Goal: Task Accomplishment & Management: Use online tool/utility

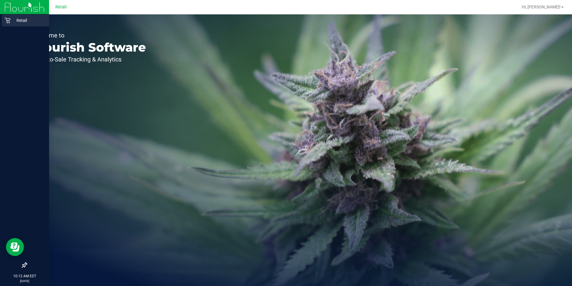
click at [23, 20] on p "Retail" at bounding box center [28, 20] width 36 height 7
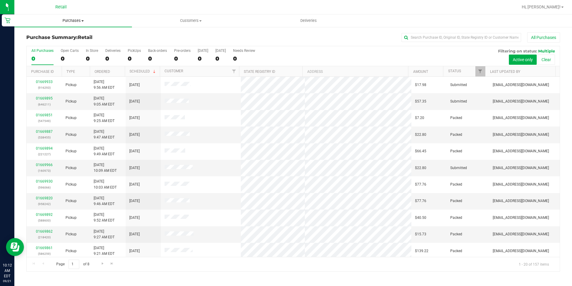
click at [77, 22] on span "Purchases" at bounding box center [73, 20] width 118 height 5
click at [62, 44] on li "Fulfillment" at bounding box center [73, 43] width 118 height 7
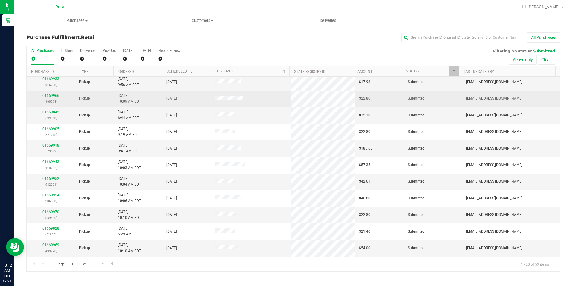
scroll to position [30, 0]
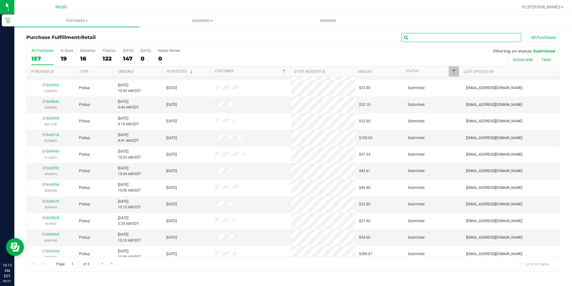
click at [428, 39] on input "text" at bounding box center [462, 37] width 120 height 9
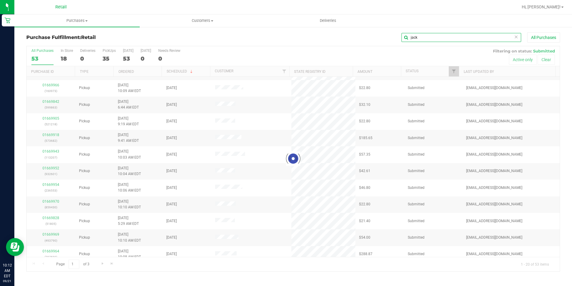
scroll to position [0, 0]
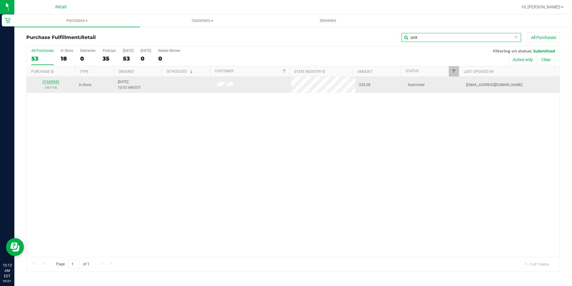
type input "jack"
click at [52, 81] on link "01669945" at bounding box center [51, 82] width 17 height 4
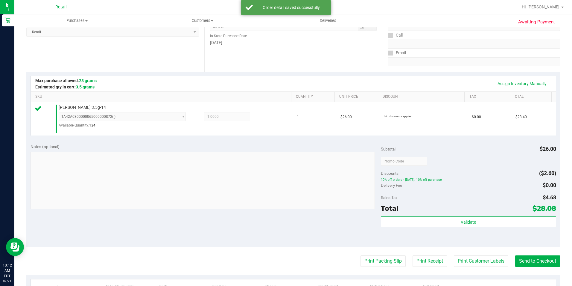
scroll to position [150, 0]
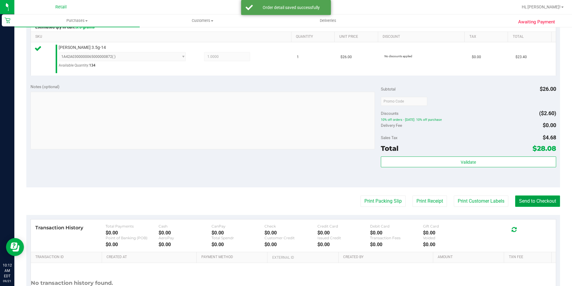
click at [536, 200] on button "Send to Checkout" at bounding box center [538, 200] width 45 height 11
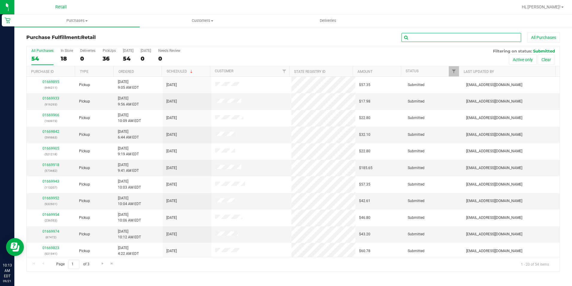
click at [426, 37] on input "text" at bounding box center [462, 37] width 120 height 9
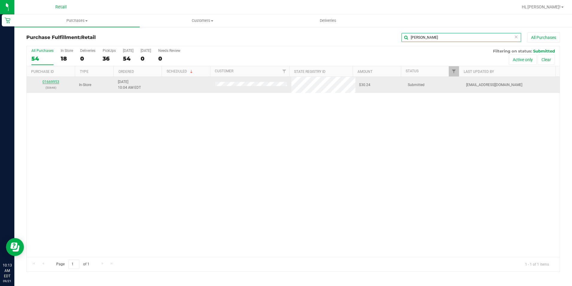
type input "[PERSON_NAME]"
click at [53, 81] on link "01669953" at bounding box center [51, 82] width 17 height 4
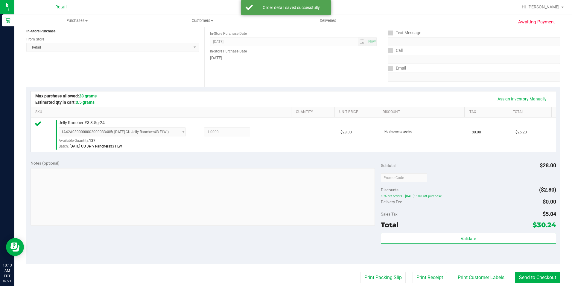
scroll to position [120, 0]
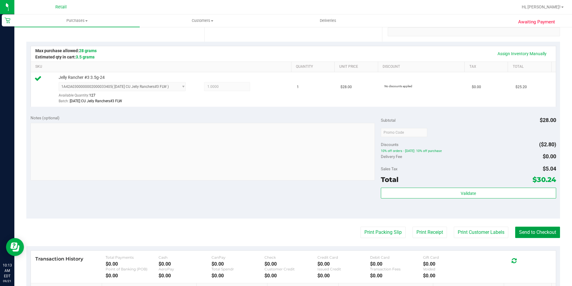
click at [520, 234] on button "Send to Checkout" at bounding box center [538, 231] width 45 height 11
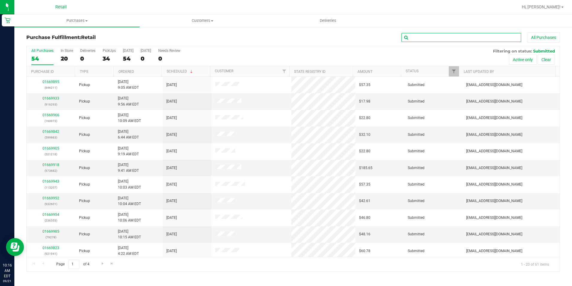
click at [416, 39] on input "text" at bounding box center [462, 37] width 120 height 9
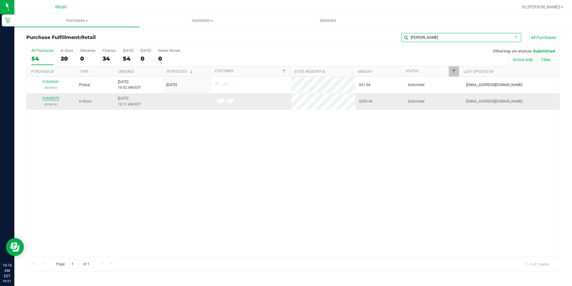
type input "[PERSON_NAME]"
click at [48, 99] on link "01669972" at bounding box center [51, 98] width 17 height 4
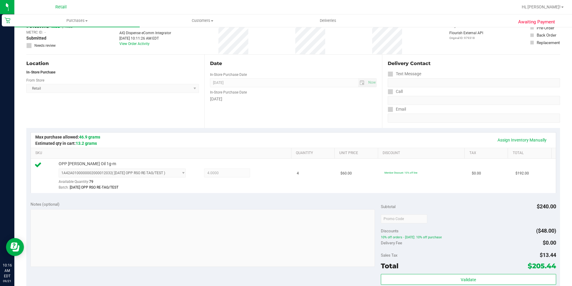
scroll to position [90, 0]
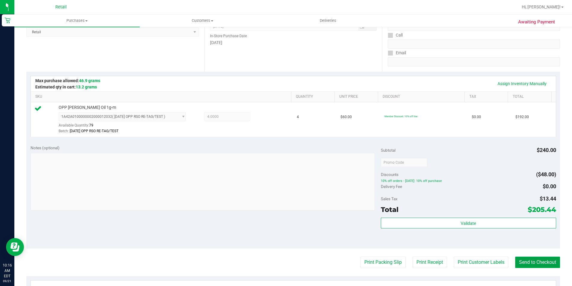
click at [531, 259] on button "Send to Checkout" at bounding box center [538, 261] width 45 height 11
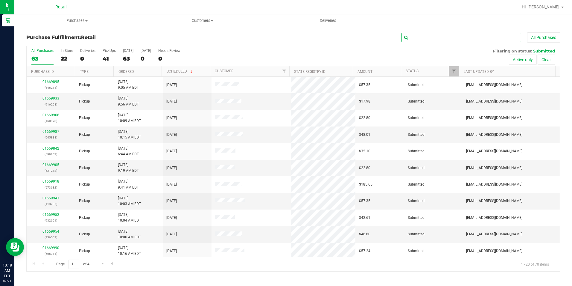
click at [455, 38] on input "text" at bounding box center [462, 37] width 120 height 9
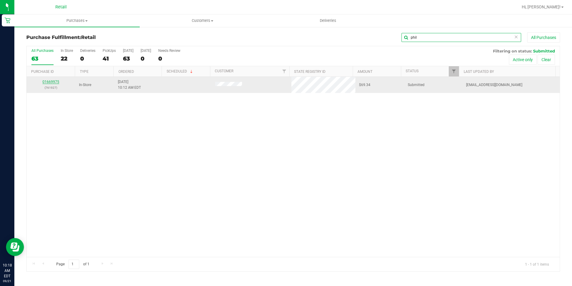
type input "phil"
click at [52, 81] on link "01669975" at bounding box center [51, 82] width 17 height 4
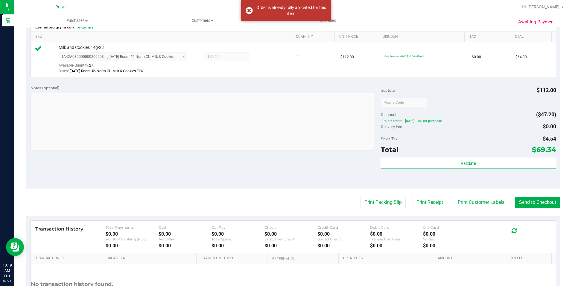
scroll to position [90, 0]
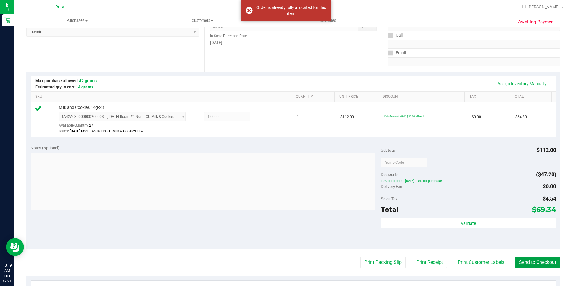
click at [521, 259] on button "Send to Checkout" at bounding box center [538, 261] width 45 height 11
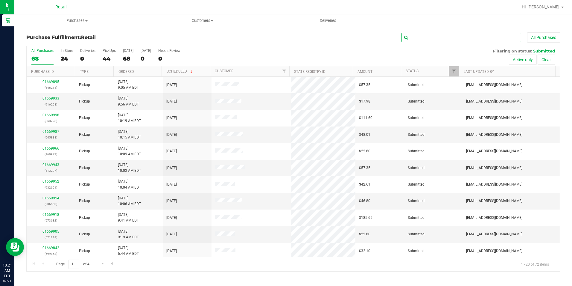
click at [425, 38] on input "text" at bounding box center [462, 37] width 120 height 9
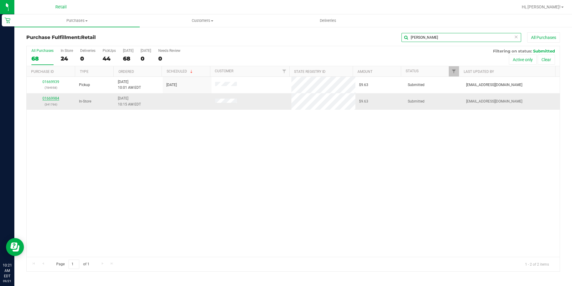
type input "[PERSON_NAME]"
click at [54, 97] on link "01669984" at bounding box center [51, 98] width 17 height 4
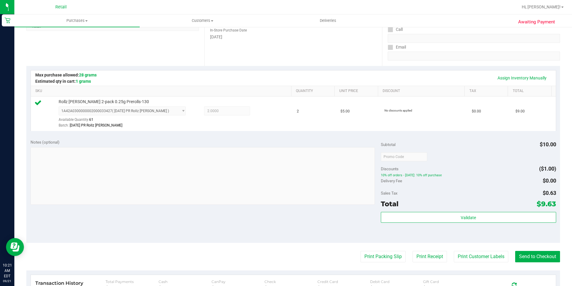
scroll to position [150, 0]
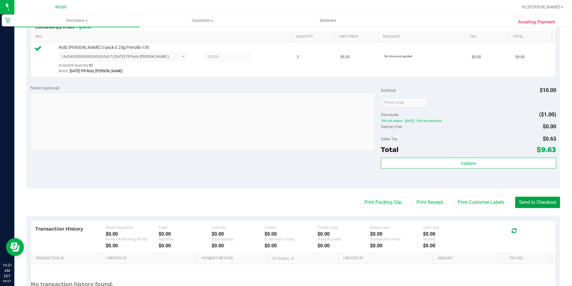
click at [542, 201] on button "Send to Checkout" at bounding box center [538, 201] width 45 height 11
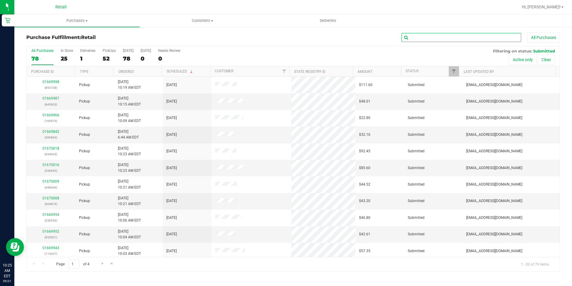
click at [426, 39] on input "text" at bounding box center [462, 37] width 120 height 9
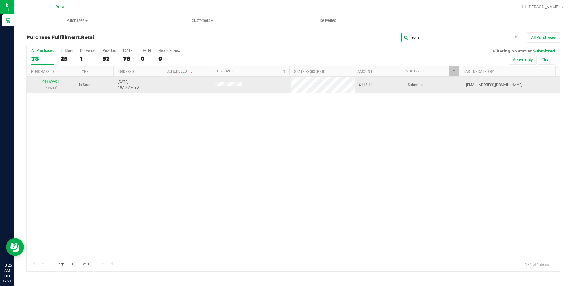
type input "leone"
click at [57, 81] on link "01669991" at bounding box center [51, 82] width 17 height 4
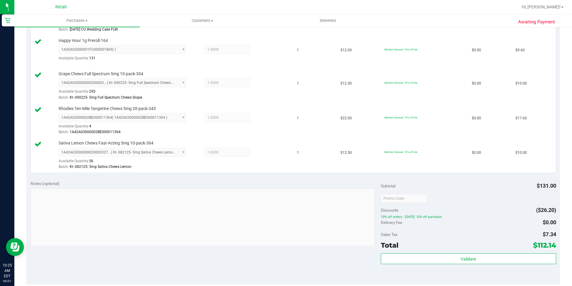
scroll to position [299, 0]
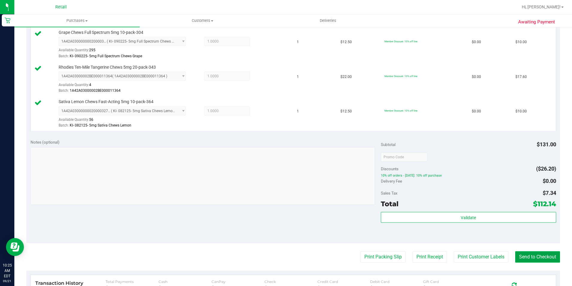
click at [531, 255] on button "Send to Checkout" at bounding box center [538, 256] width 45 height 11
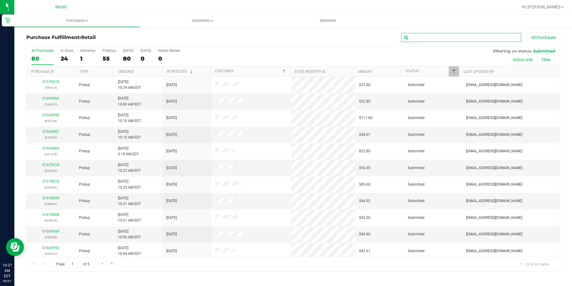
click at [427, 35] on input "text" at bounding box center [462, 37] width 120 height 9
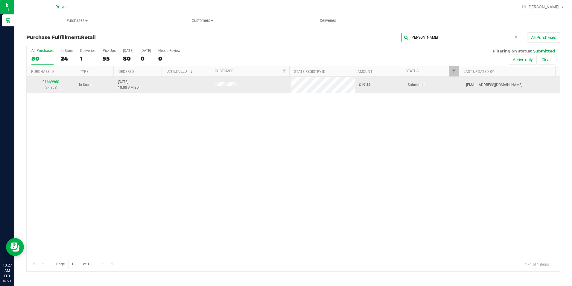
type input "[PERSON_NAME]"
click at [54, 80] on link "01669960" at bounding box center [51, 82] width 17 height 4
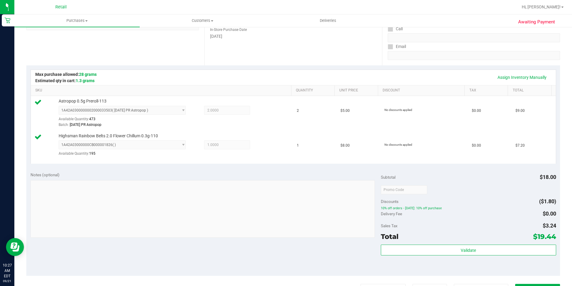
scroll to position [150, 0]
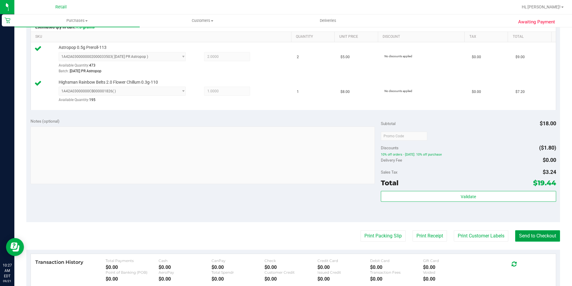
drag, startPoint x: 547, startPoint y: 237, endPoint x: 546, endPoint y: 232, distance: 4.8
click at [546, 235] on button "Send to Checkout" at bounding box center [538, 235] width 45 height 11
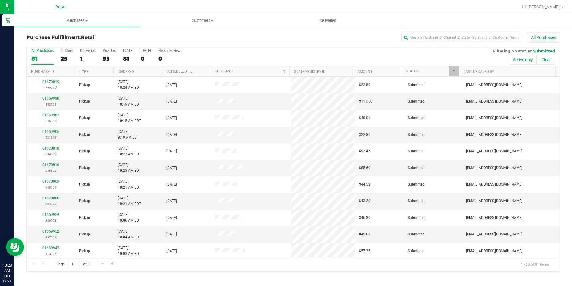
click at [458, 33] on div "All Purchases" at bounding box center [382, 37] width 356 height 10
click at [458, 34] on input "text" at bounding box center [462, 37] width 120 height 9
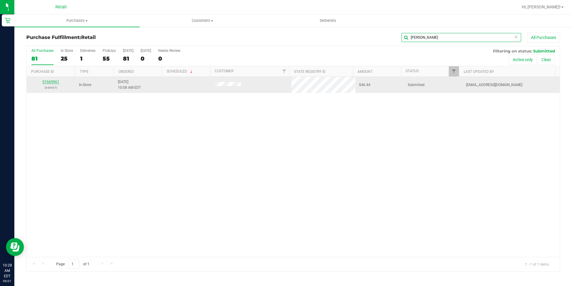
type input "[PERSON_NAME]"
click at [56, 82] on link "01669961" at bounding box center [51, 82] width 17 height 4
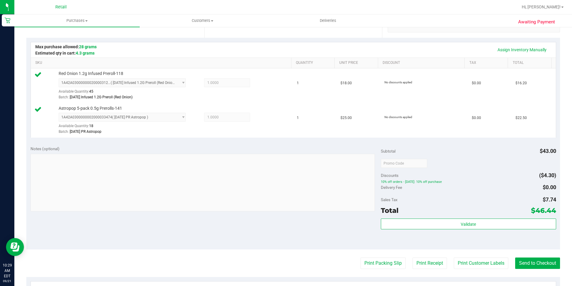
scroll to position [180, 0]
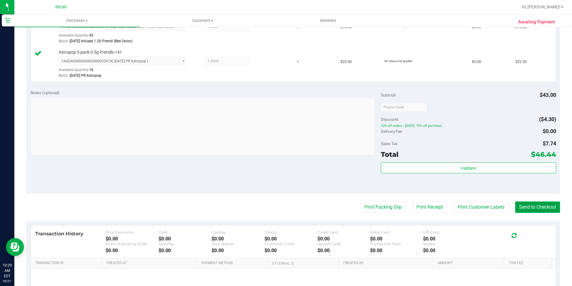
click at [529, 208] on button "Send to Checkout" at bounding box center [538, 206] width 45 height 11
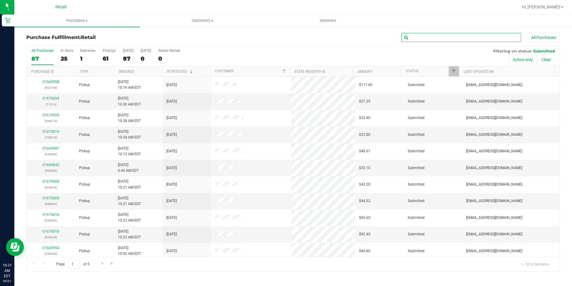
click at [423, 35] on input "text" at bounding box center [462, 37] width 120 height 9
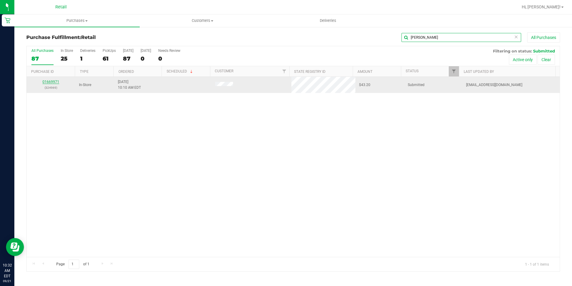
type input "[PERSON_NAME]"
click at [53, 81] on link "01669971" at bounding box center [51, 82] width 17 height 4
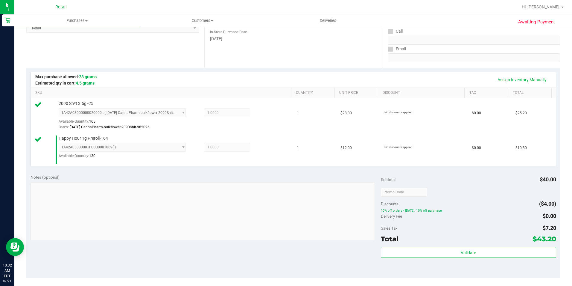
scroll to position [150, 0]
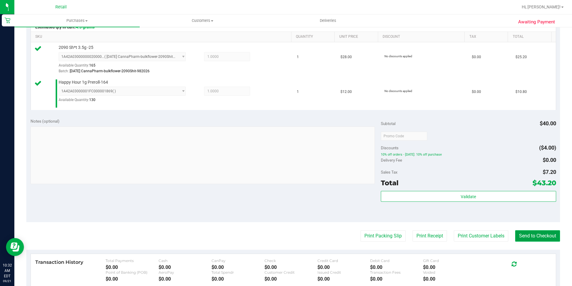
click at [527, 234] on button "Send to Checkout" at bounding box center [538, 235] width 45 height 11
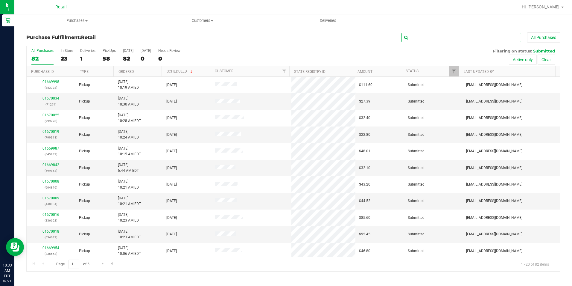
click at [475, 38] on input "text" at bounding box center [462, 37] width 120 height 9
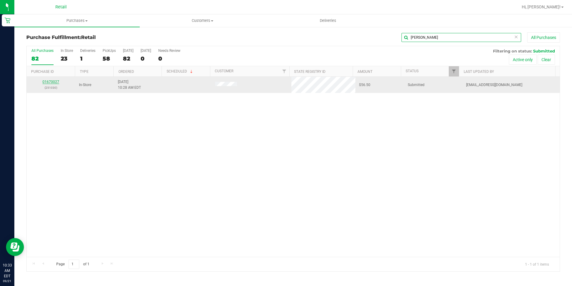
type input "[PERSON_NAME]"
click at [51, 81] on link "01670027" at bounding box center [51, 82] width 17 height 4
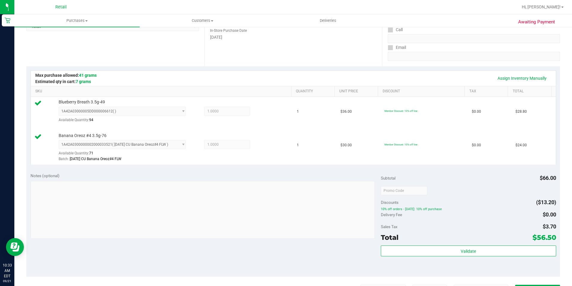
scroll to position [150, 0]
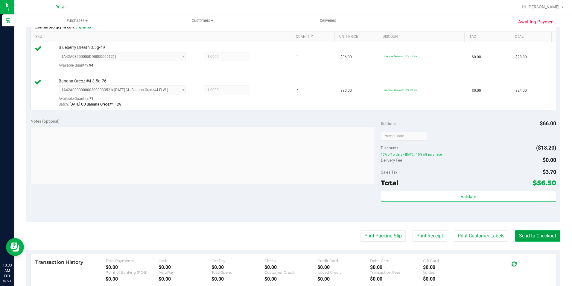
click at [533, 238] on button "Send to Checkout" at bounding box center [538, 235] width 45 height 11
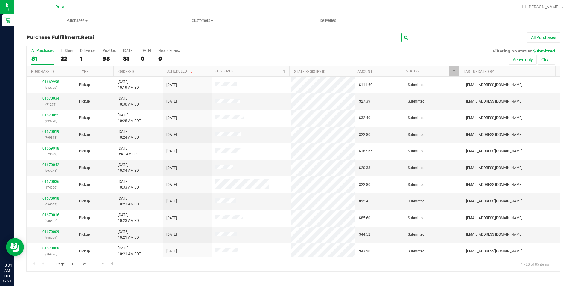
click at [437, 40] on input "text" at bounding box center [462, 37] width 120 height 9
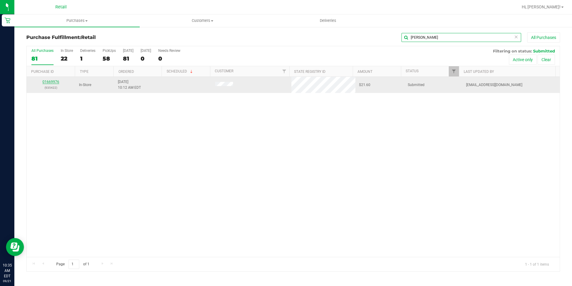
type input "[PERSON_NAME]"
click at [49, 80] on link "01669976" at bounding box center [51, 82] width 17 height 4
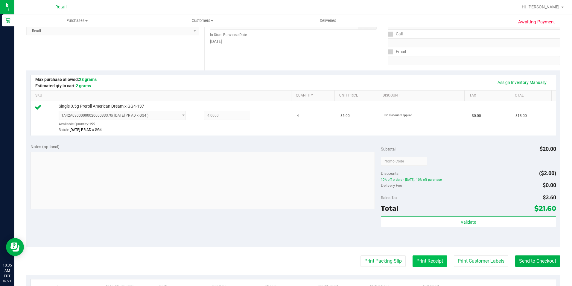
scroll to position [120, 0]
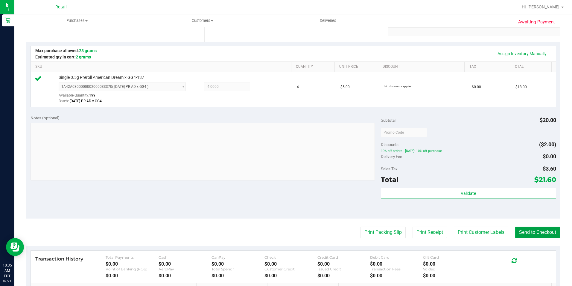
click at [543, 228] on button "Send to Checkout" at bounding box center [538, 231] width 45 height 11
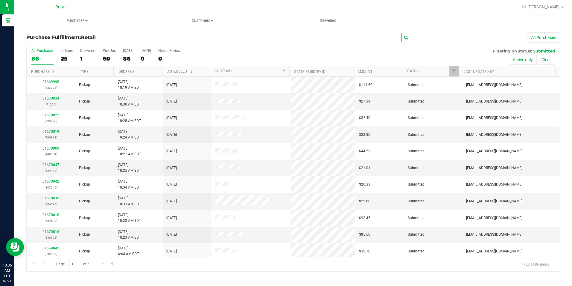
click at [457, 39] on input "text" at bounding box center [462, 37] width 120 height 9
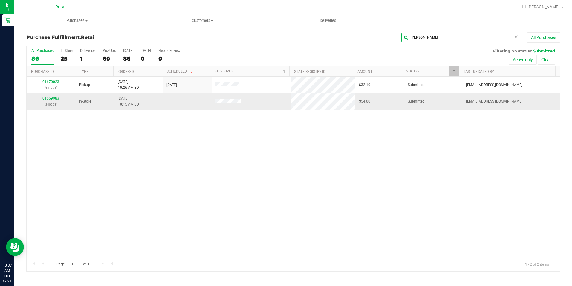
type input "[PERSON_NAME]"
click at [53, 96] on link "01669983" at bounding box center [51, 98] width 17 height 4
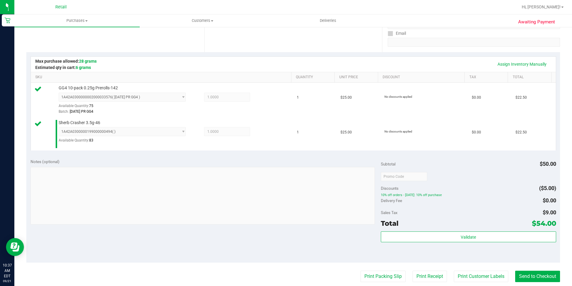
scroll to position [120, 0]
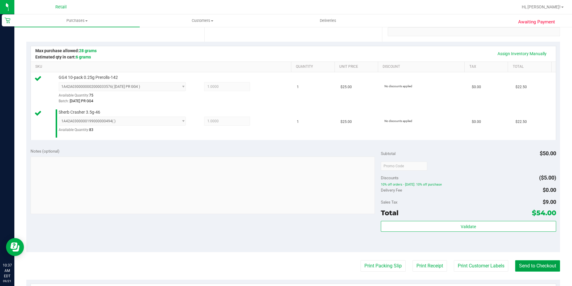
click at [541, 261] on button "Send to Checkout" at bounding box center [538, 265] width 45 height 11
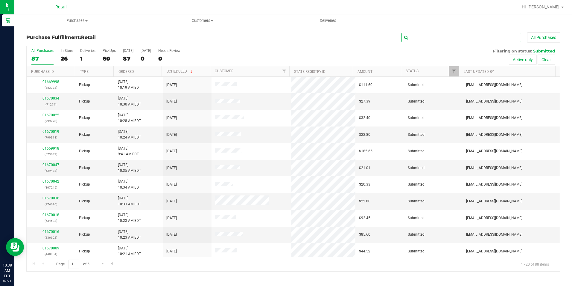
drag, startPoint x: 416, startPoint y: 36, endPoint x: 413, endPoint y: 36, distance: 3.3
click at [416, 36] on input "text" at bounding box center [462, 37] width 120 height 9
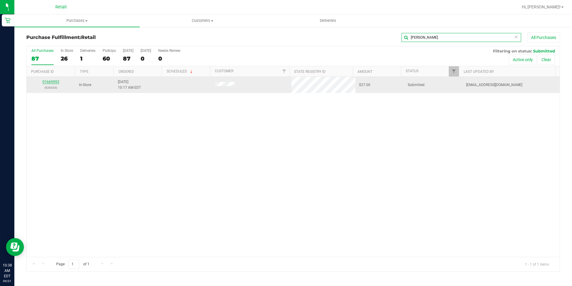
type input "[PERSON_NAME]"
click at [48, 81] on link "01669993" at bounding box center [51, 82] width 17 height 4
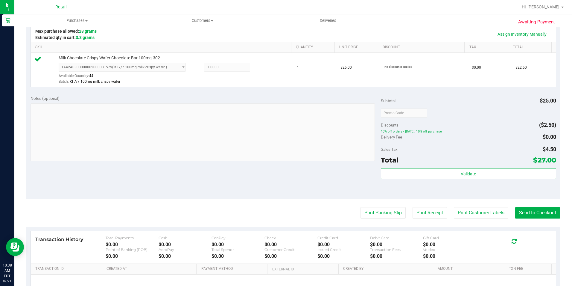
scroll to position [150, 0]
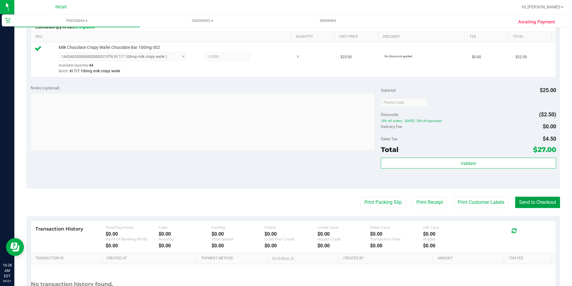
click at [528, 202] on button "Send to Checkout" at bounding box center [538, 201] width 45 height 11
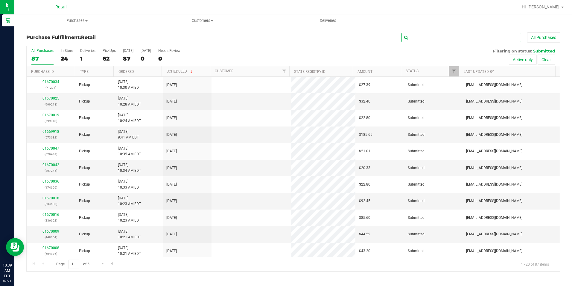
click at [421, 36] on input "text" at bounding box center [462, 37] width 120 height 9
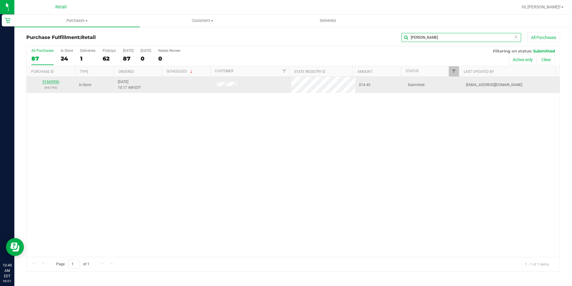
type input "[PERSON_NAME]"
click at [48, 83] on link "01669996" at bounding box center [51, 82] width 17 height 4
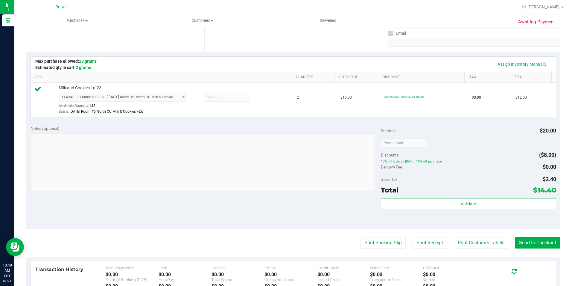
scroll to position [120, 0]
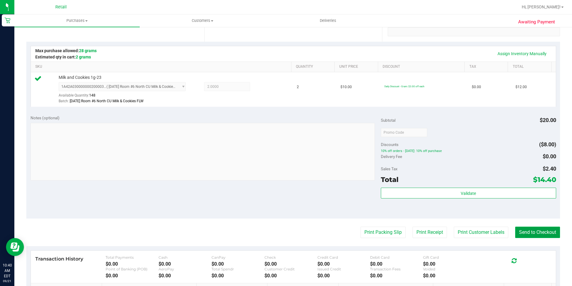
click at [539, 234] on button "Send to Checkout" at bounding box center [538, 231] width 45 height 11
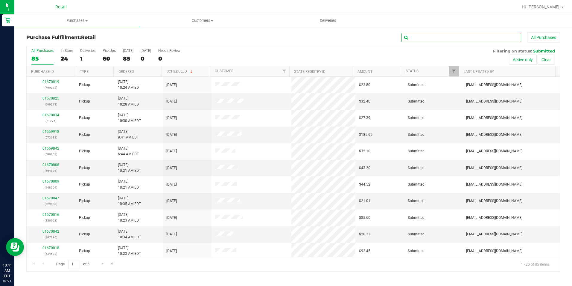
click at [456, 35] on input "text" at bounding box center [462, 37] width 120 height 9
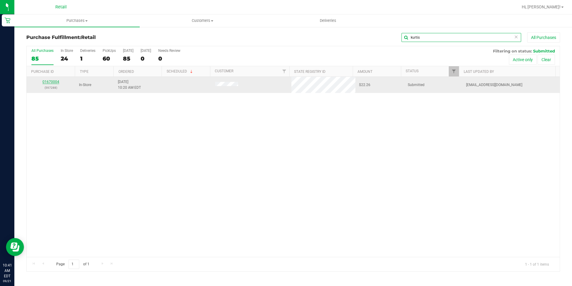
type input "kurtis"
click at [58, 81] on link "01670004" at bounding box center [51, 82] width 17 height 4
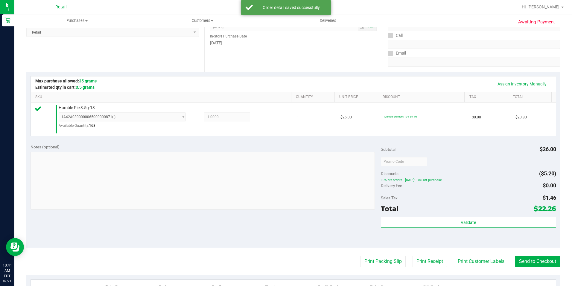
scroll to position [90, 0]
click at [529, 258] on button "Send to Checkout" at bounding box center [538, 260] width 45 height 11
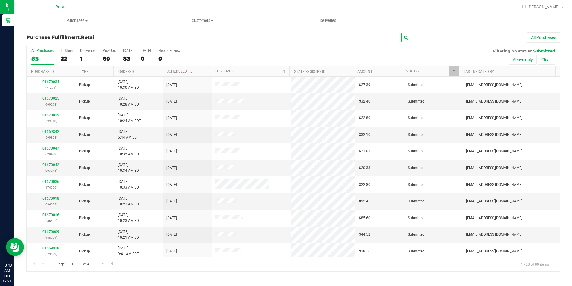
click at [425, 38] on input "text" at bounding box center [462, 37] width 120 height 9
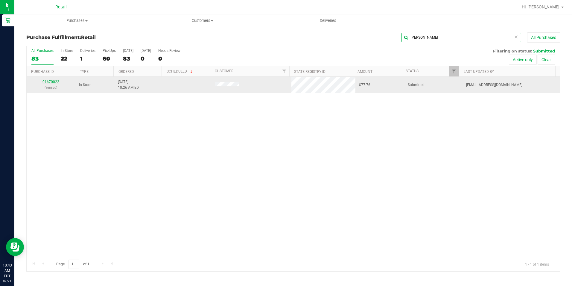
type input "[PERSON_NAME]"
click at [49, 80] on link "01670022" at bounding box center [51, 82] width 17 height 4
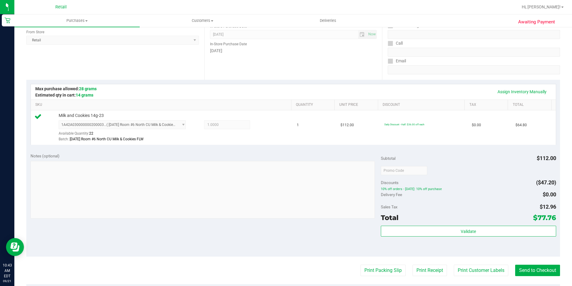
scroll to position [150, 0]
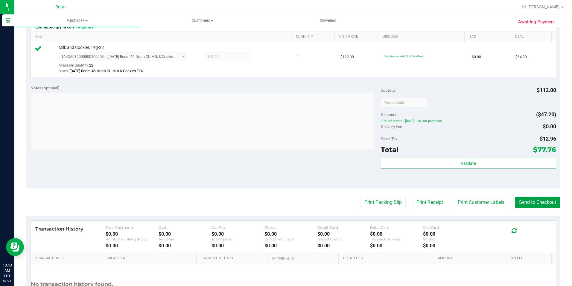
click at [521, 202] on button "Send to Checkout" at bounding box center [538, 201] width 45 height 11
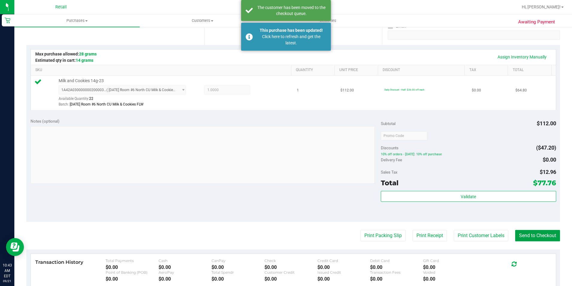
scroll to position [30, 0]
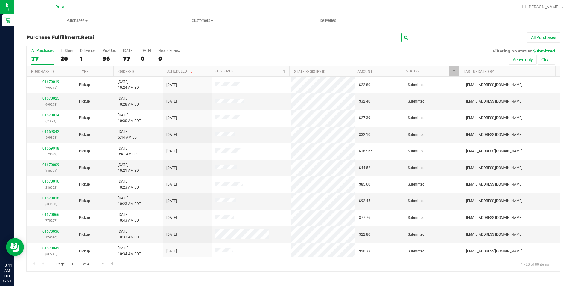
click at [427, 39] on input "text" at bounding box center [462, 37] width 120 height 9
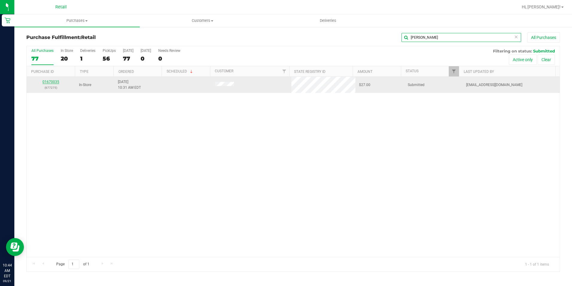
type input "[PERSON_NAME]"
click at [51, 81] on link "01670035" at bounding box center [51, 82] width 17 height 4
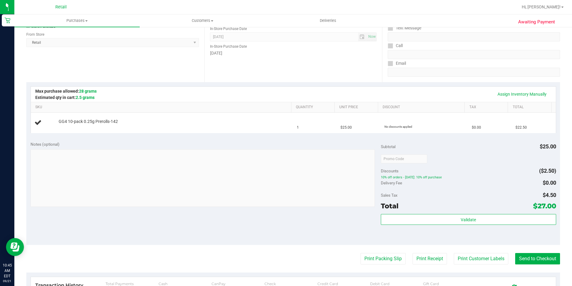
scroll to position [90, 0]
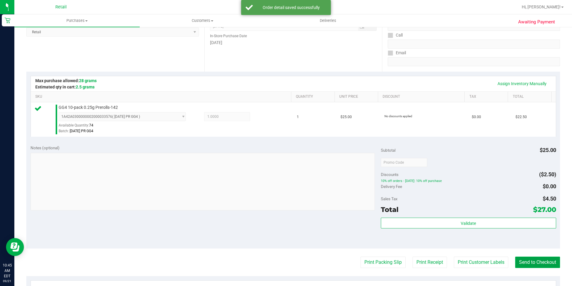
click at [540, 260] on button "Send to Checkout" at bounding box center [538, 261] width 45 height 11
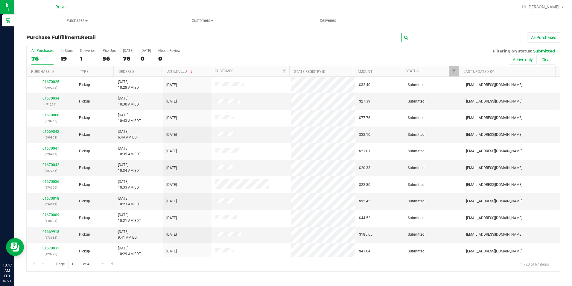
click at [432, 40] on input "text" at bounding box center [462, 37] width 120 height 9
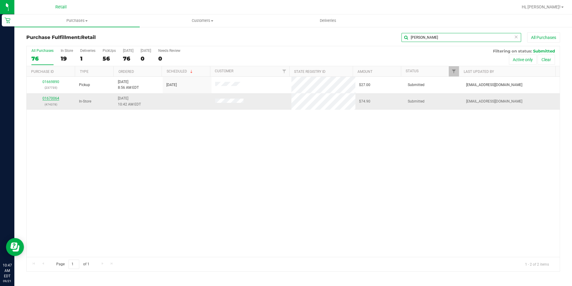
type input "[PERSON_NAME]"
click at [57, 99] on link "01670064" at bounding box center [51, 98] width 17 height 4
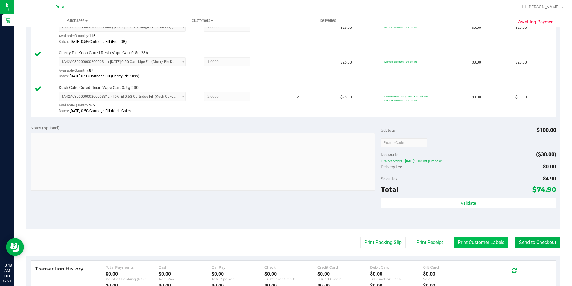
scroll to position [180, 0]
click at [529, 247] on button "Send to Checkout" at bounding box center [538, 241] width 45 height 11
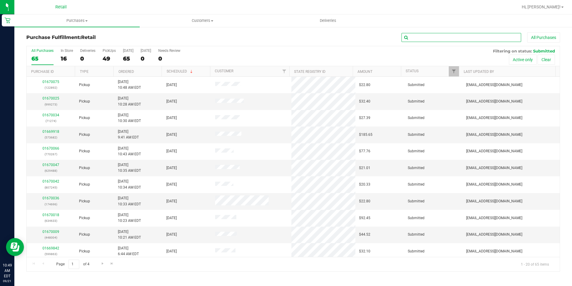
click at [488, 36] on input "text" at bounding box center [462, 37] width 120 height 9
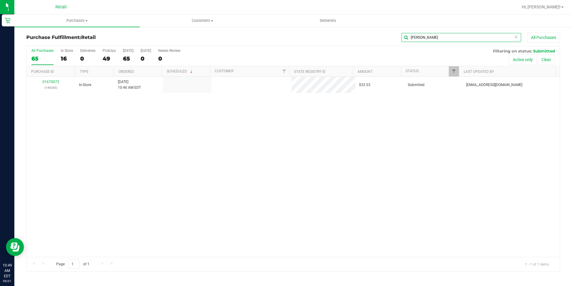
type input "[PERSON_NAME]"
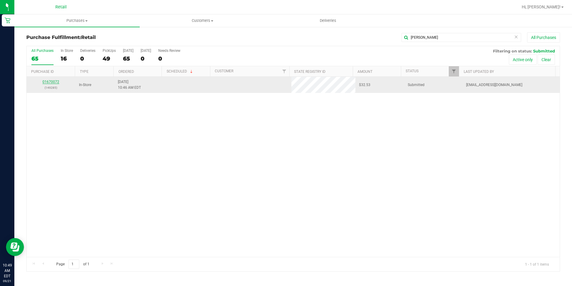
click at [49, 81] on link "01670072" at bounding box center [51, 82] width 17 height 4
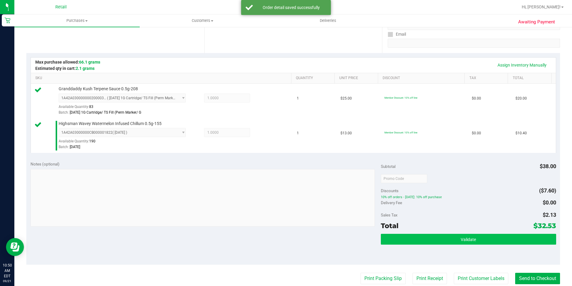
scroll to position [150, 0]
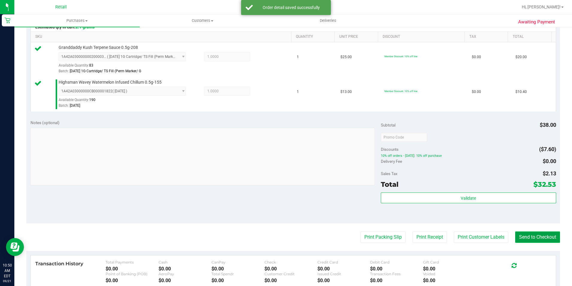
click at [522, 238] on button "Send to Checkout" at bounding box center [538, 236] width 45 height 11
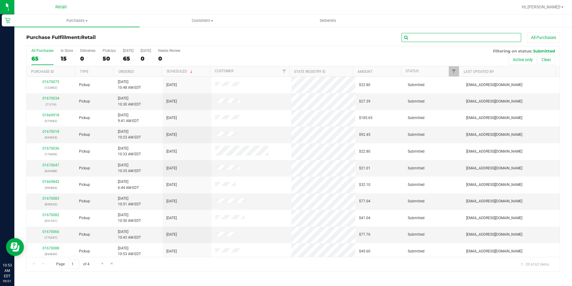
click at [430, 39] on input "text" at bounding box center [462, 37] width 120 height 9
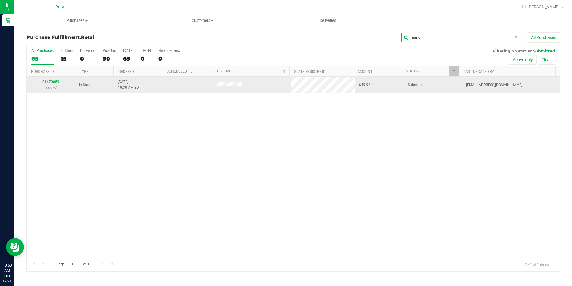
type input "mario"
click at [53, 79] on div "01670059 (137740)" at bounding box center [51, 84] width 42 height 11
click at [53, 81] on link "01670059" at bounding box center [51, 82] width 17 height 4
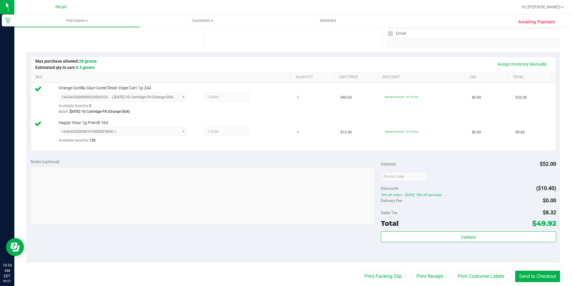
scroll to position [120, 0]
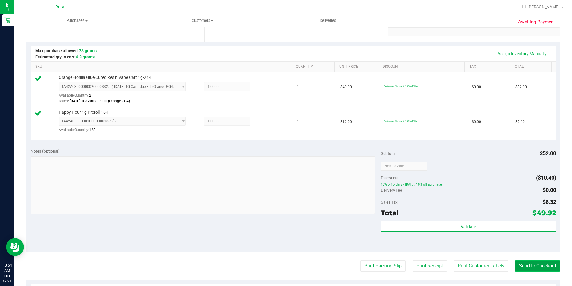
click at [536, 269] on button "Send to Checkout" at bounding box center [538, 265] width 45 height 11
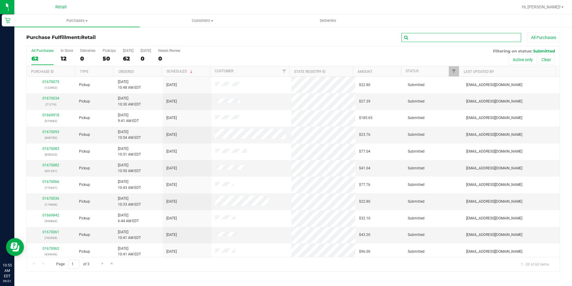
click at [418, 36] on input "text" at bounding box center [462, 37] width 120 height 9
click at [461, 36] on input "text" at bounding box center [462, 37] width 120 height 9
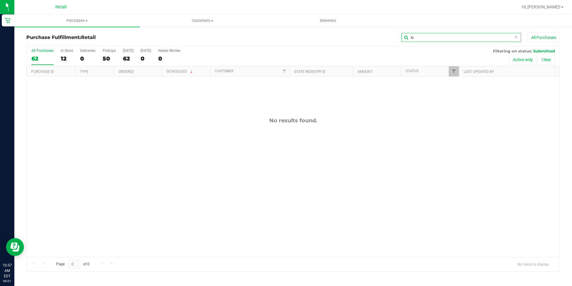
type input "l"
type input "m"
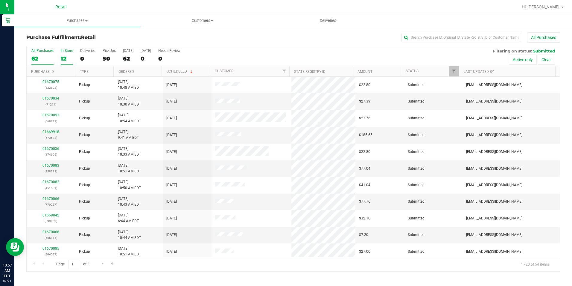
click at [63, 54] on label "In Store 12" at bounding box center [67, 57] width 12 height 16
click at [0, 0] on input "In Store 12" at bounding box center [0, 0] width 0 height 0
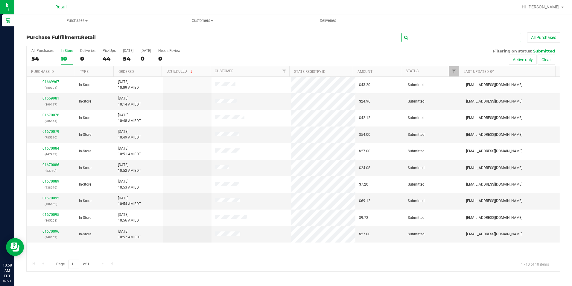
click at [463, 37] on input "text" at bounding box center [462, 37] width 120 height 9
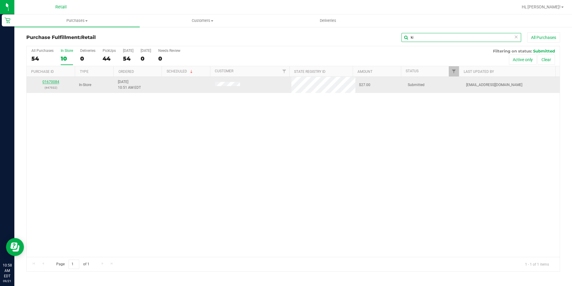
type input "ki"
click at [51, 80] on link "01670084" at bounding box center [51, 82] width 17 height 4
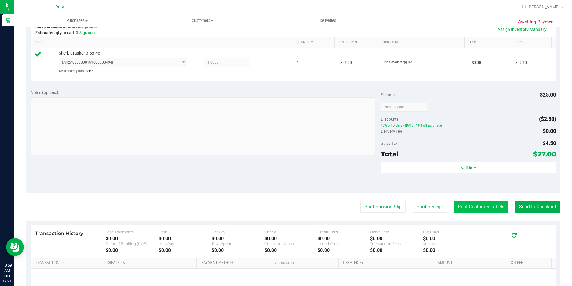
scroll to position [203, 0]
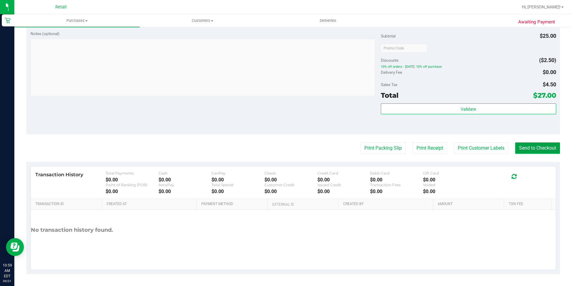
click at [543, 147] on button "Send to Checkout" at bounding box center [538, 147] width 45 height 11
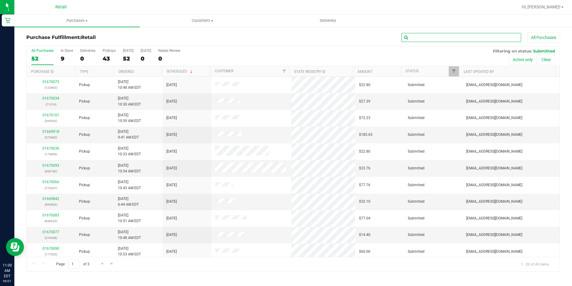
click at [418, 40] on input "text" at bounding box center [462, 37] width 120 height 9
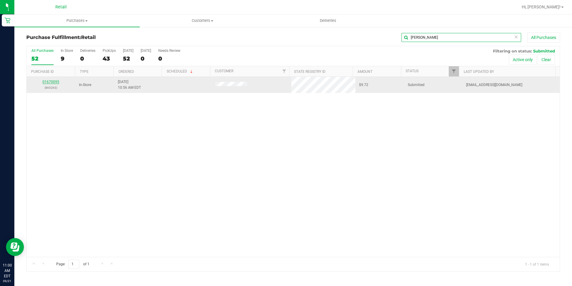
type input "[PERSON_NAME]"
click at [50, 82] on link "01670095" at bounding box center [51, 82] width 17 height 4
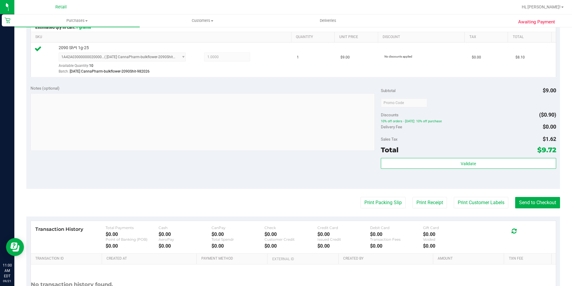
scroll to position [150, 0]
click at [532, 205] on button "Send to Checkout" at bounding box center [538, 201] width 45 height 11
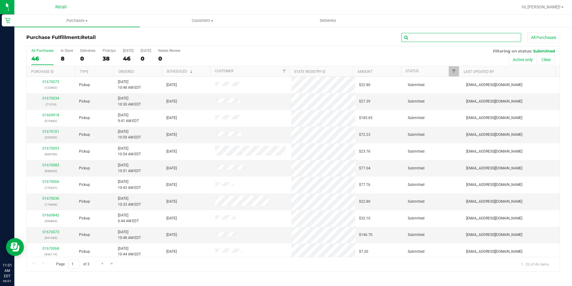
click at [414, 38] on input "text" at bounding box center [462, 37] width 120 height 9
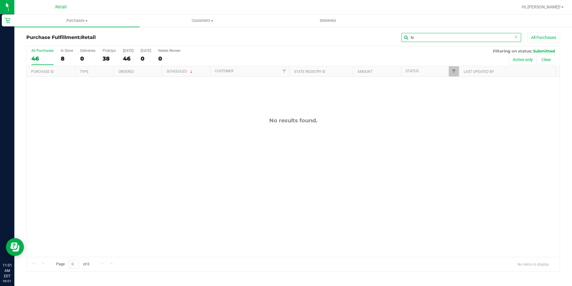
type input "l"
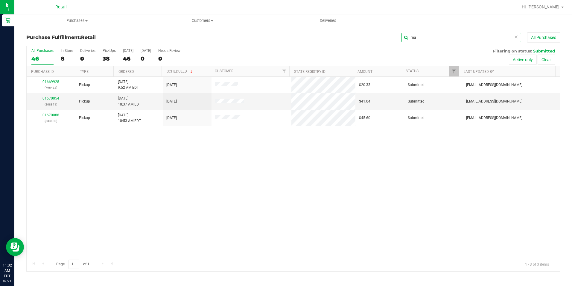
type input "m"
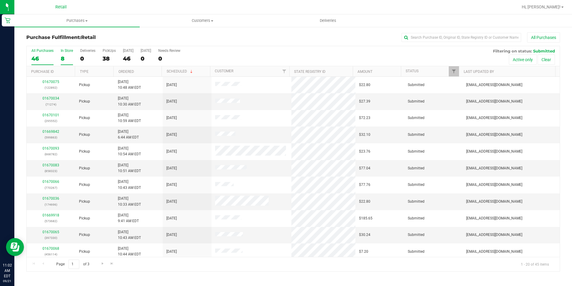
click at [69, 51] on div "In Store" at bounding box center [67, 51] width 12 height 4
click at [0, 0] on input "In Store 8" at bounding box center [0, 0] width 0 height 0
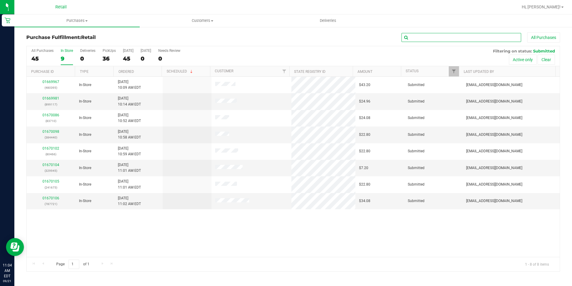
click at [425, 40] on input "text" at bounding box center [462, 37] width 120 height 9
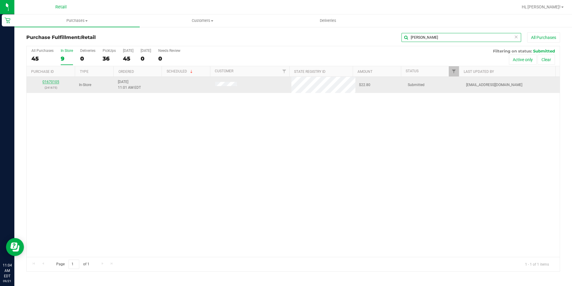
type input "[PERSON_NAME]"
click at [52, 81] on link "01670105" at bounding box center [51, 82] width 17 height 4
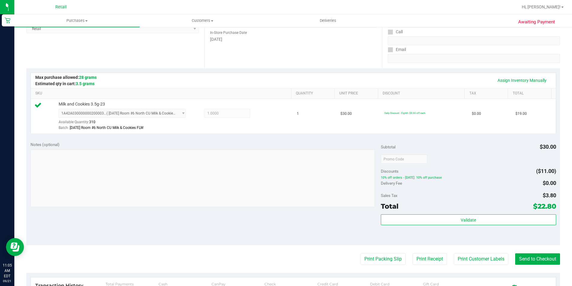
scroll to position [150, 0]
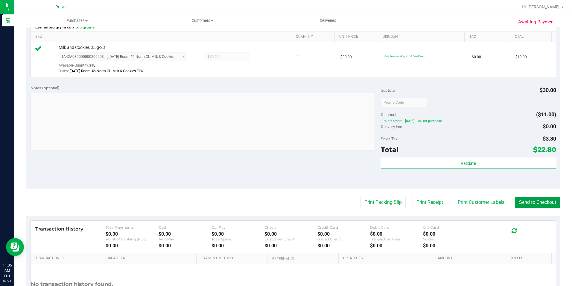
click at [538, 200] on button "Send to Checkout" at bounding box center [538, 201] width 45 height 11
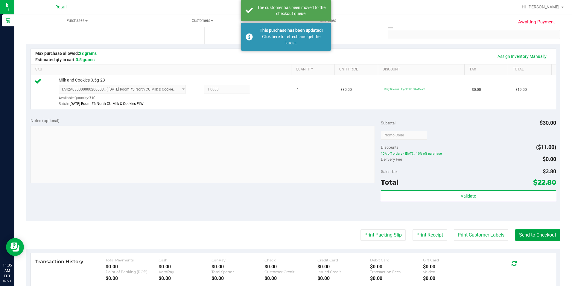
scroll to position [60, 0]
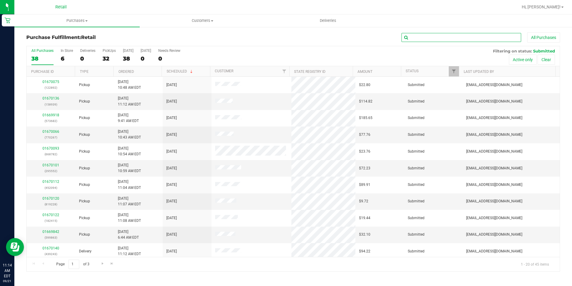
click at [466, 37] on input "text" at bounding box center [462, 37] width 120 height 9
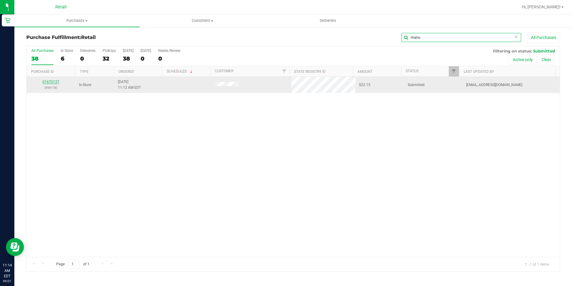
type input "manu"
click at [54, 83] on link "01670137" at bounding box center [51, 82] width 17 height 4
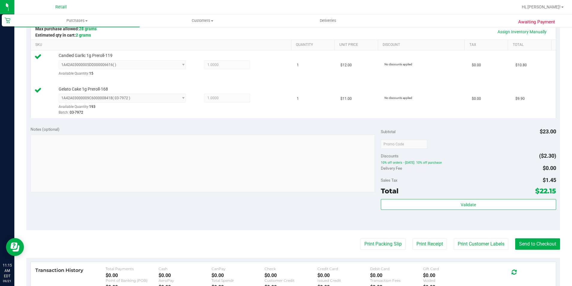
scroll to position [150, 0]
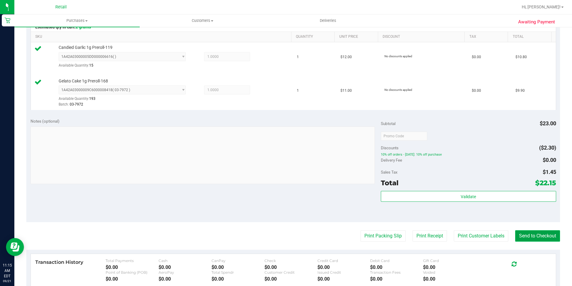
click at [528, 237] on button "Send to Checkout" at bounding box center [538, 235] width 45 height 11
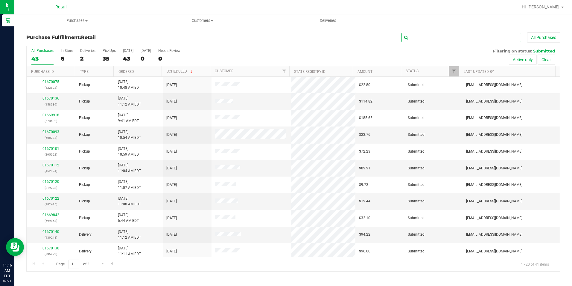
click at [425, 35] on input "text" at bounding box center [462, 37] width 120 height 9
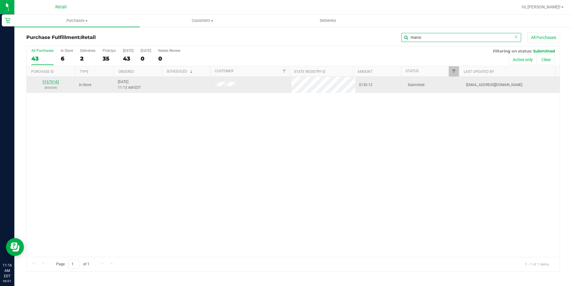
type input "marco"
click at [52, 81] on link "01670142" at bounding box center [51, 82] width 17 height 4
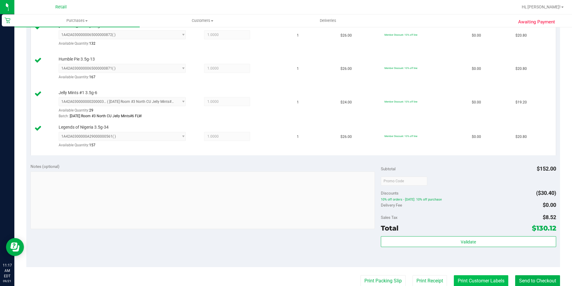
scroll to position [240, 0]
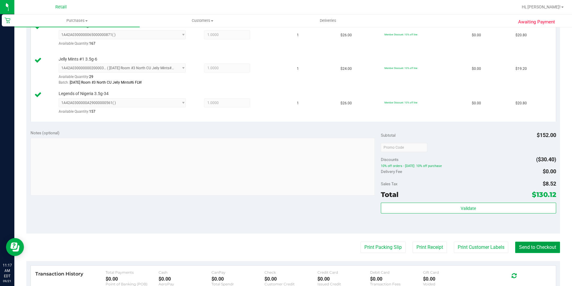
click at [530, 251] on button "Send to Checkout" at bounding box center [538, 246] width 45 height 11
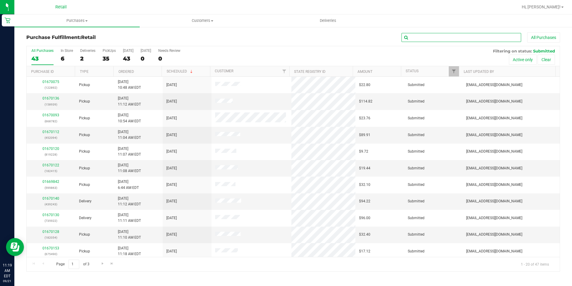
click at [418, 37] on input "text" at bounding box center [462, 37] width 120 height 9
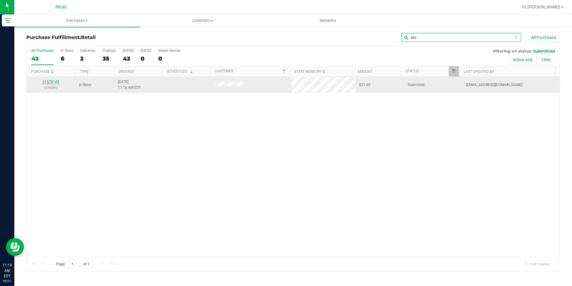
type input "sav"
click at [57, 82] on link "01670145" at bounding box center [51, 82] width 17 height 4
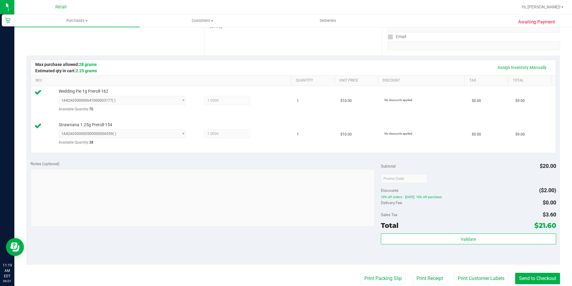
scroll to position [120, 0]
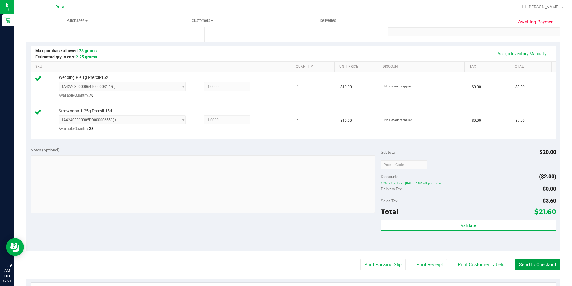
click at [540, 262] on button "Send to Checkout" at bounding box center [538, 264] width 45 height 11
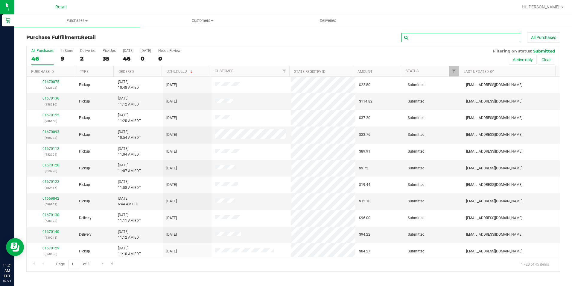
click at [417, 35] on input "text" at bounding box center [462, 37] width 120 height 9
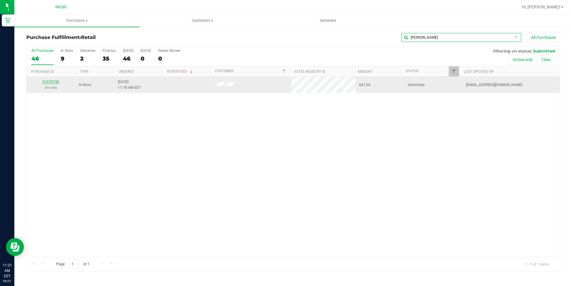
type input "[PERSON_NAME]"
click at [56, 81] on link "01670150" at bounding box center [51, 82] width 17 height 4
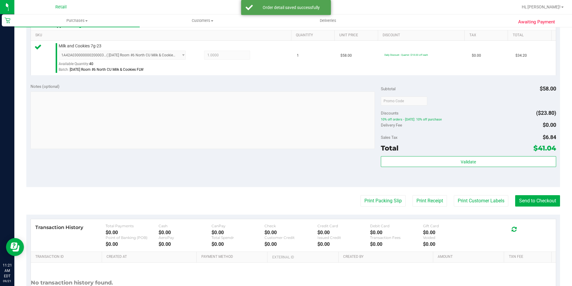
scroll to position [180, 0]
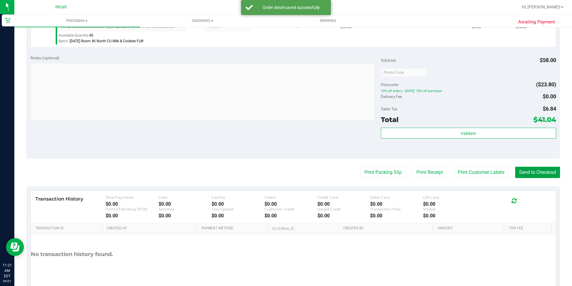
click at [519, 169] on button "Send to Checkout" at bounding box center [538, 171] width 45 height 11
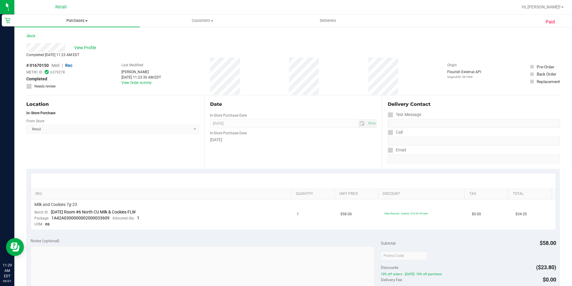
click at [90, 20] on span "Purchases" at bounding box center [76, 20] width 125 height 5
click at [64, 44] on li "Fulfillment" at bounding box center [76, 43] width 125 height 7
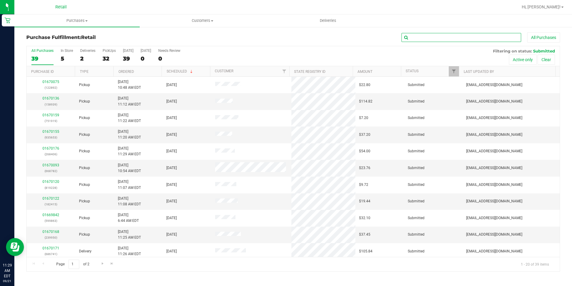
click at [454, 40] on input "text" at bounding box center [462, 37] width 120 height 9
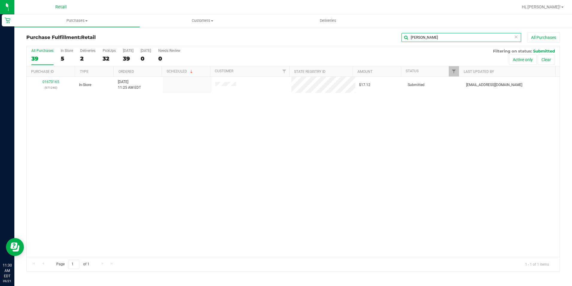
type input "[PERSON_NAME]"
click at [54, 83] on link "01670165" at bounding box center [51, 82] width 17 height 4
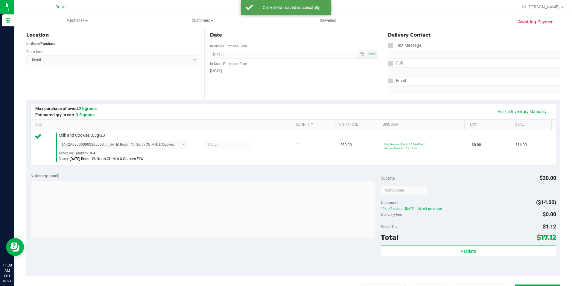
scroll to position [120, 0]
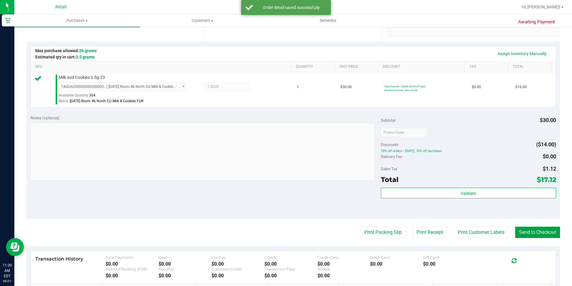
click at [531, 230] on button "Send to Checkout" at bounding box center [538, 231] width 45 height 11
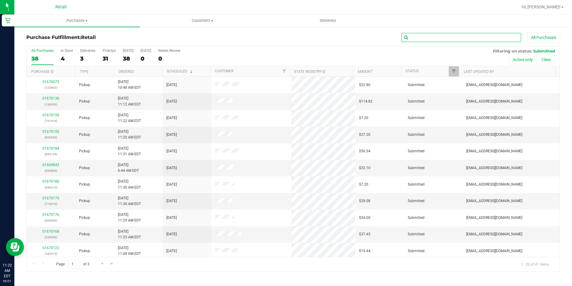
click at [423, 38] on input "text" at bounding box center [462, 37] width 120 height 9
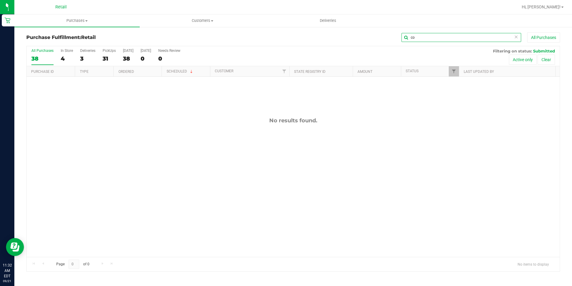
type input "c"
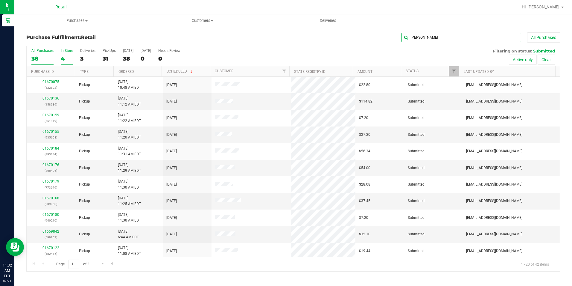
type input "[PERSON_NAME]"
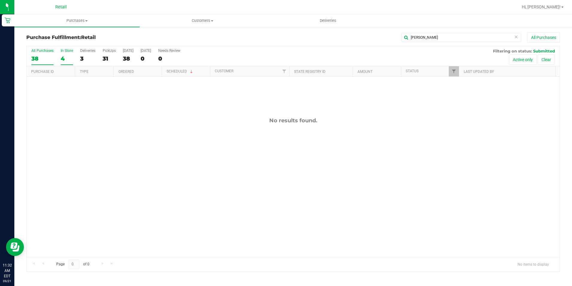
click at [68, 51] on div "In Store" at bounding box center [67, 51] width 12 height 4
click at [0, 0] on input "In Store 4" at bounding box center [0, 0] width 0 height 0
click at [68, 51] on div "In Store" at bounding box center [67, 51] width 12 height 4
click at [0, 0] on input "In Store 7" at bounding box center [0, 0] width 0 height 0
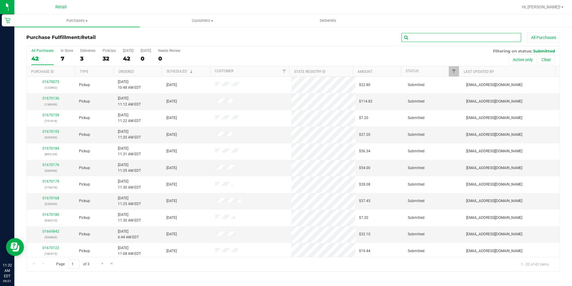
click at [433, 40] on input "text" at bounding box center [462, 37] width 120 height 9
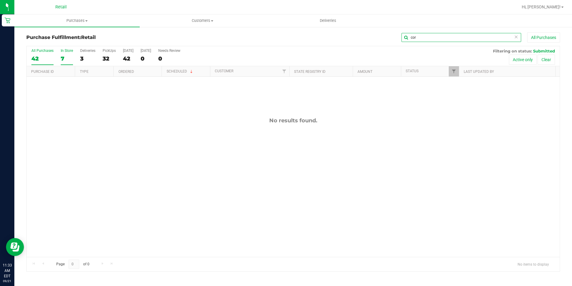
type input "cor"
click at [71, 49] on div "In Store" at bounding box center [67, 51] width 12 height 4
click at [0, 0] on input "In Store 7" at bounding box center [0, 0] width 0 height 0
click at [86, 18] on span "Purchases" at bounding box center [76, 20] width 125 height 5
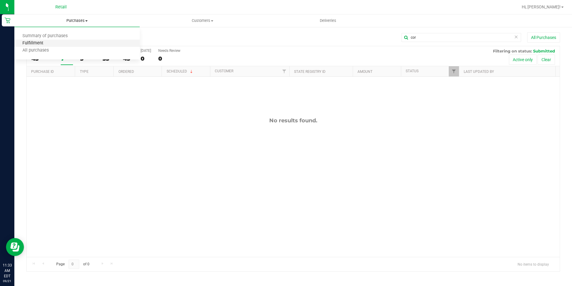
click at [45, 46] on span "Fulfillment" at bounding box center [32, 43] width 37 height 5
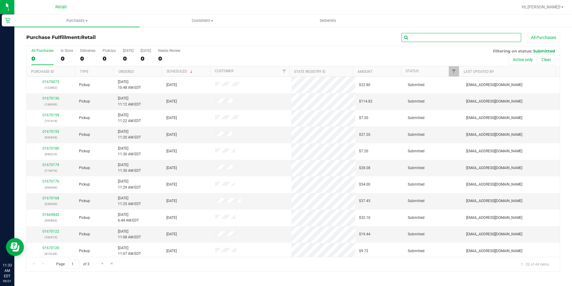
click at [426, 42] on input "text" at bounding box center [462, 37] width 120 height 9
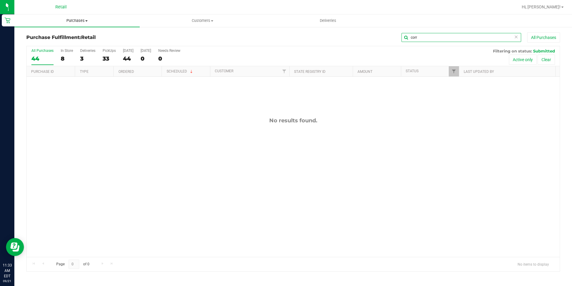
type input "corr"
click at [93, 22] on span "Purchases" at bounding box center [76, 20] width 125 height 5
click at [84, 24] on uib-tab-heading "Purchases Summary of purchases Fulfillment All purchases" at bounding box center [76, 20] width 125 height 13
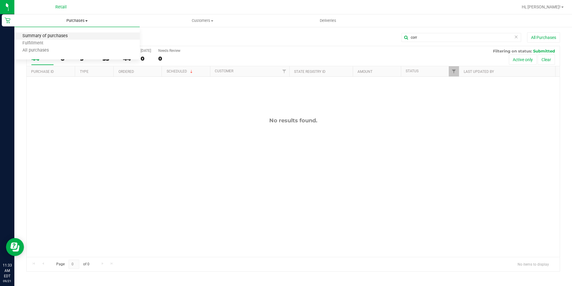
click at [72, 37] on span "Summary of purchases" at bounding box center [44, 36] width 61 height 5
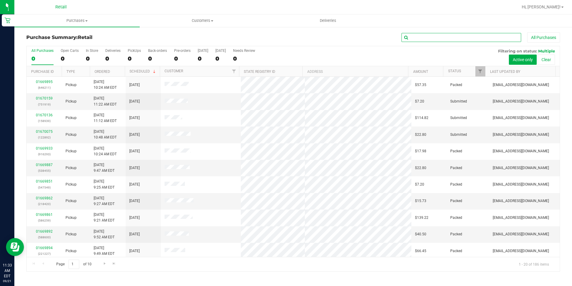
click at [437, 38] on input "text" at bounding box center [462, 37] width 120 height 9
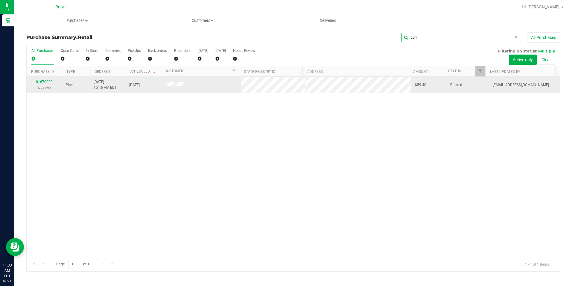
type input "corr"
click at [44, 81] on link "01670000" at bounding box center [44, 82] width 17 height 4
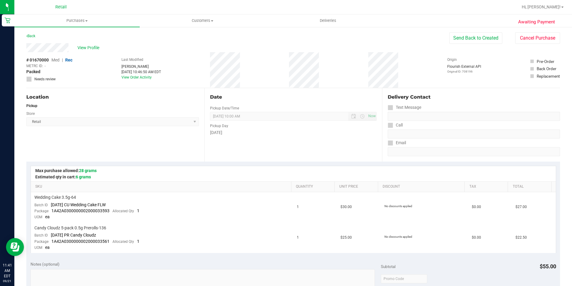
click at [59, 5] on span "Retail" at bounding box center [60, 6] width 11 height 5
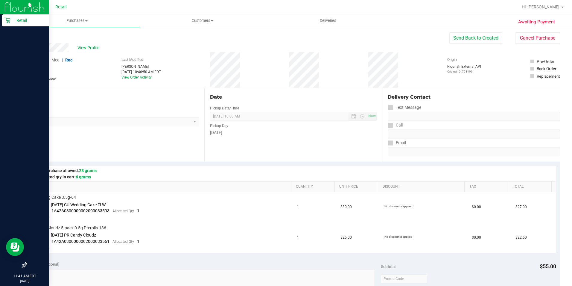
click at [11, 7] on img at bounding box center [24, 7] width 40 height 14
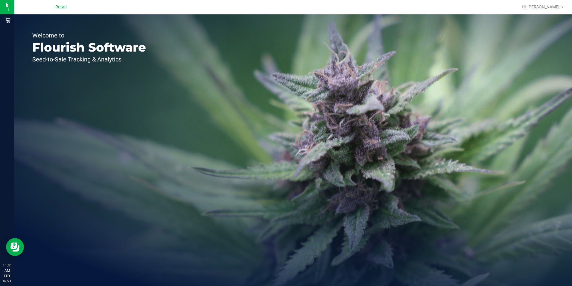
click at [55, 9] on div "Retail" at bounding box center [60, 6] width 87 height 9
click at [60, 7] on span "Retail" at bounding box center [60, 6] width 11 height 5
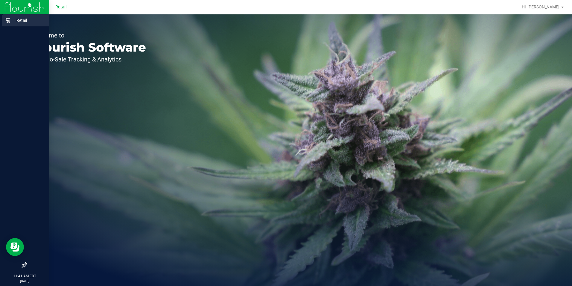
click at [8, 20] on icon at bounding box center [7, 21] width 6 height 6
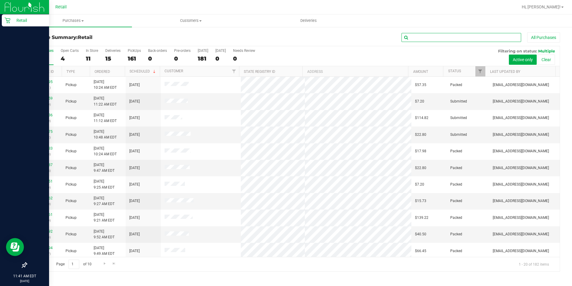
click at [442, 37] on input "text" at bounding box center [462, 37] width 120 height 9
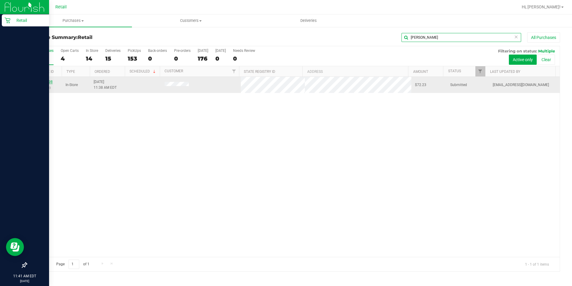
type input "nancy"
click at [46, 82] on link "01670198" at bounding box center [44, 82] width 17 height 4
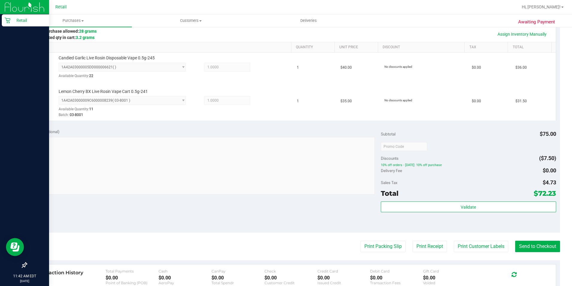
scroll to position [150, 0]
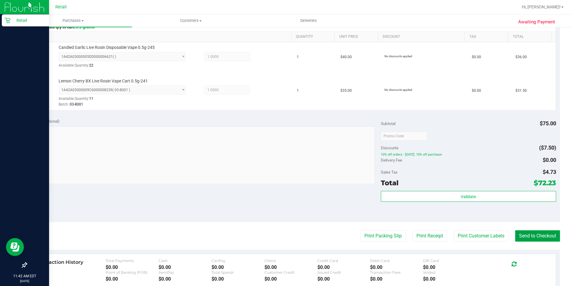
click at [517, 234] on button "Send to Checkout" at bounding box center [538, 235] width 45 height 11
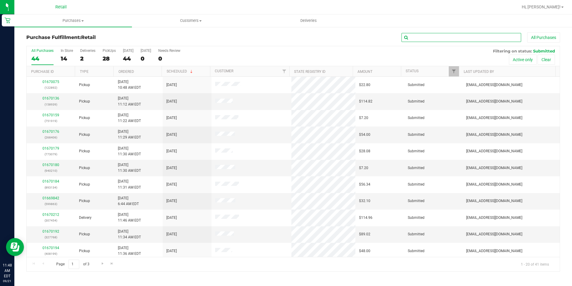
click at [418, 40] on input "text" at bounding box center [462, 37] width 120 height 9
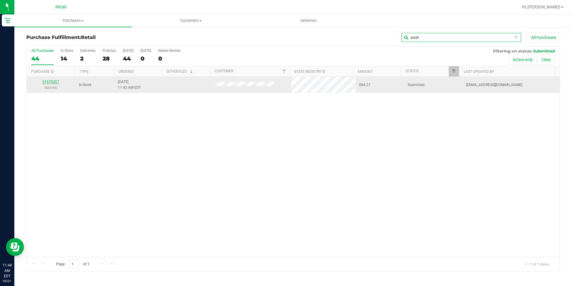
type input "pouli"
click at [53, 81] on link "01670207" at bounding box center [51, 82] width 17 height 4
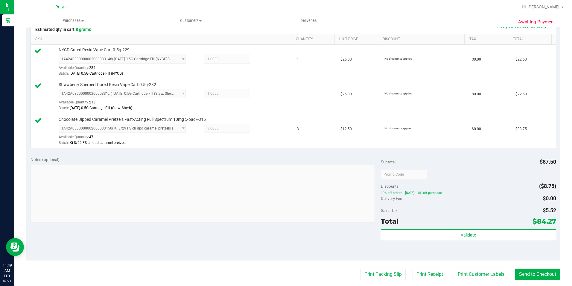
scroll to position [150, 0]
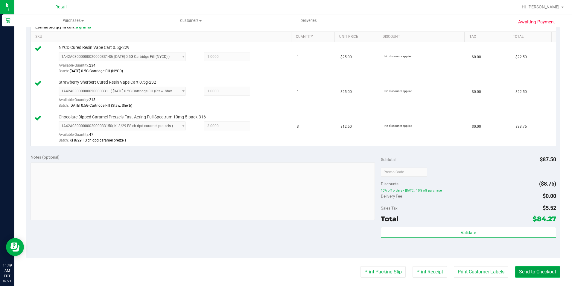
click at [524, 269] on button "Send to Checkout" at bounding box center [538, 271] width 45 height 11
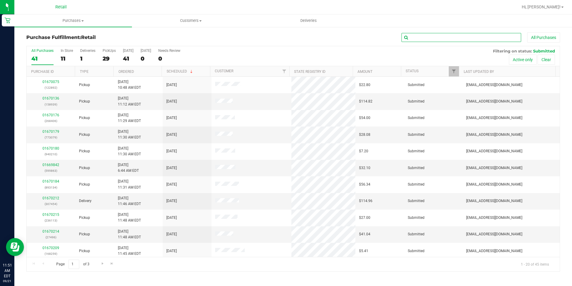
click at [434, 35] on input "text" at bounding box center [462, 37] width 120 height 9
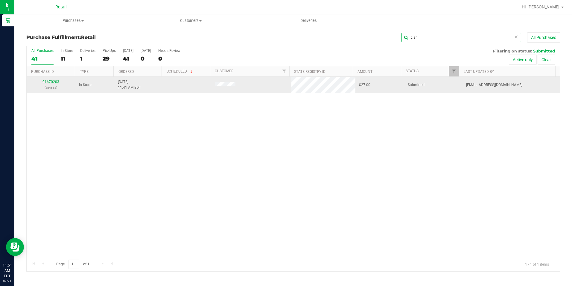
type input "clari"
click at [54, 82] on link "01670203" at bounding box center [51, 82] width 17 height 4
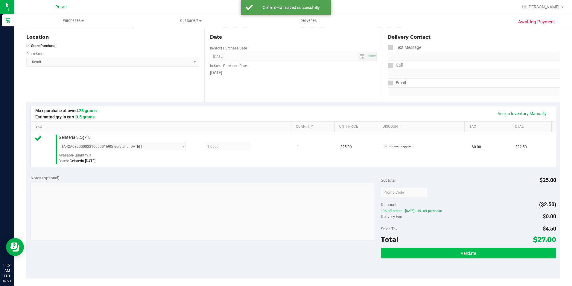
scroll to position [90, 0]
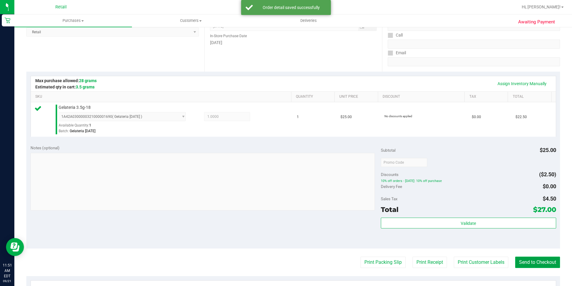
click at [520, 261] on button "Send to Checkout" at bounding box center [538, 261] width 45 height 11
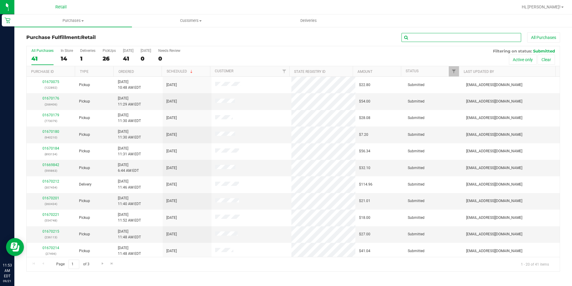
click at [450, 40] on input "text" at bounding box center [462, 37] width 120 height 9
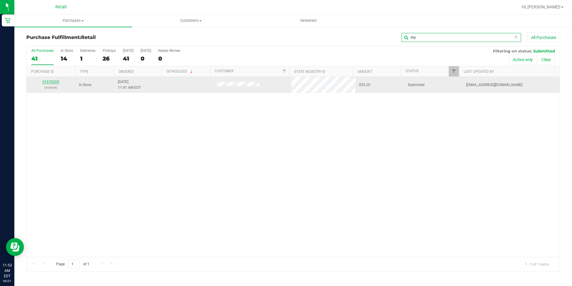
type input "my"
click at [53, 83] on link "01670205" at bounding box center [51, 82] width 17 height 4
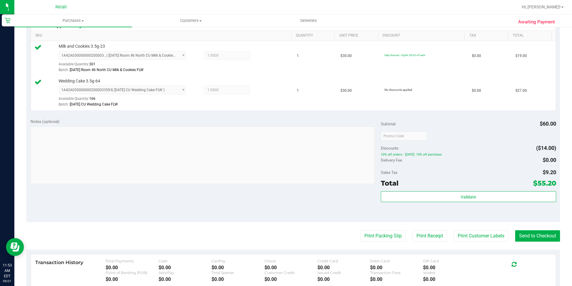
scroll to position [180, 0]
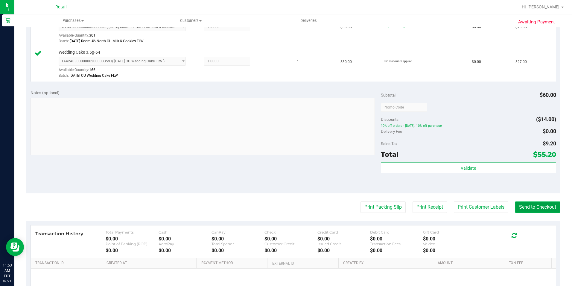
click at [540, 203] on button "Send to Checkout" at bounding box center [538, 206] width 45 height 11
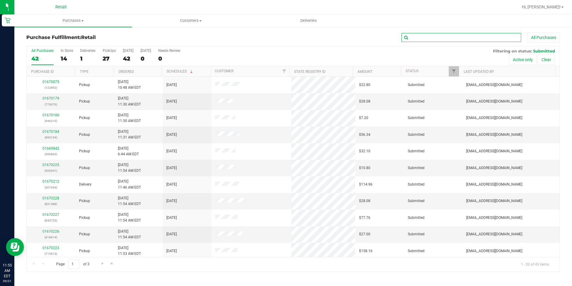
click at [443, 35] on input "text" at bounding box center [462, 37] width 120 height 9
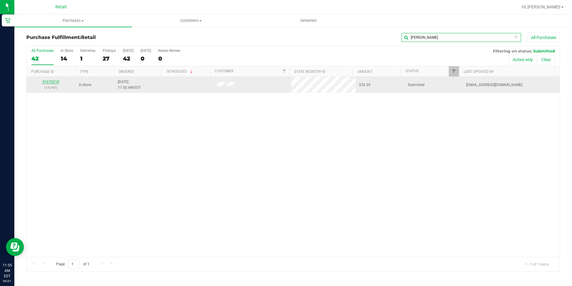
type input "mike"
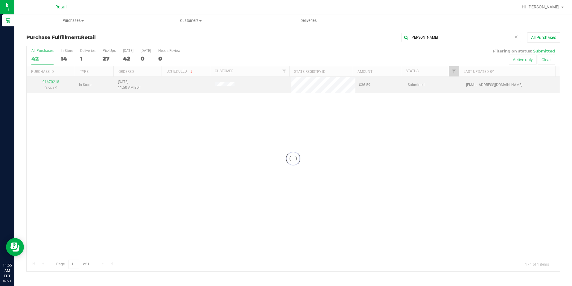
click at [45, 81] on div "Loading... All Purchases 42 In Store 14 Deliveries 1 PickUps 27 Today 42 Tomorr…" at bounding box center [293, 158] width 534 height 225
click at [55, 81] on link "01670218" at bounding box center [51, 82] width 17 height 4
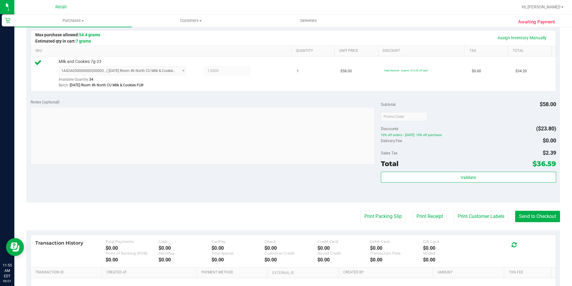
scroll to position [150, 0]
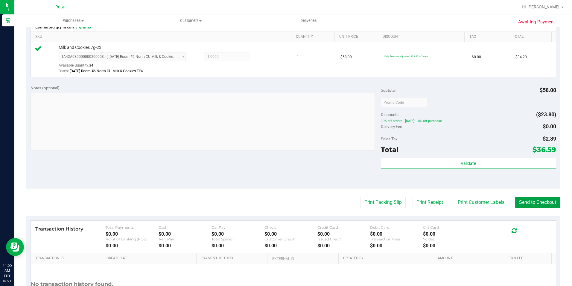
click at [532, 200] on button "Send to Checkout" at bounding box center [538, 201] width 45 height 11
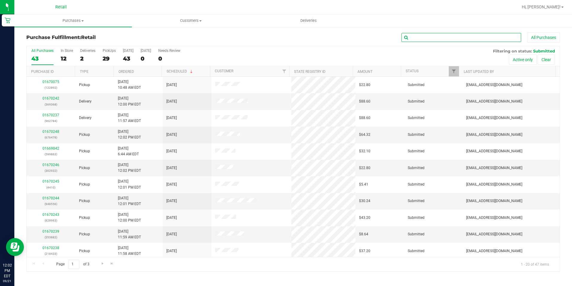
click at [462, 40] on input "text" at bounding box center [462, 37] width 120 height 9
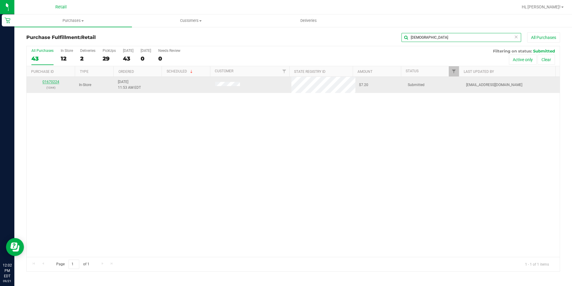
type input "santo"
click at [53, 82] on link "01670224" at bounding box center [51, 82] width 17 height 4
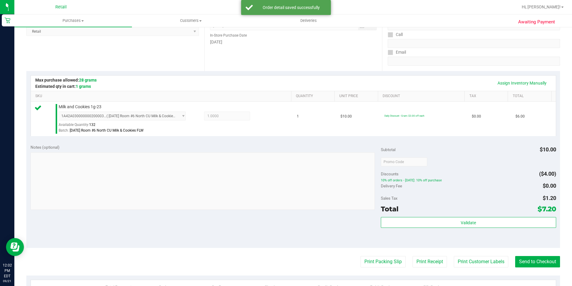
scroll to position [150, 0]
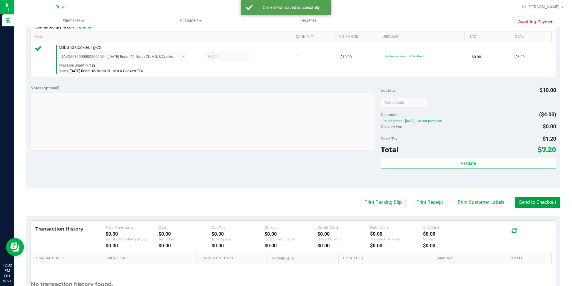
click at [533, 203] on button "Send to Checkout" at bounding box center [538, 201] width 45 height 11
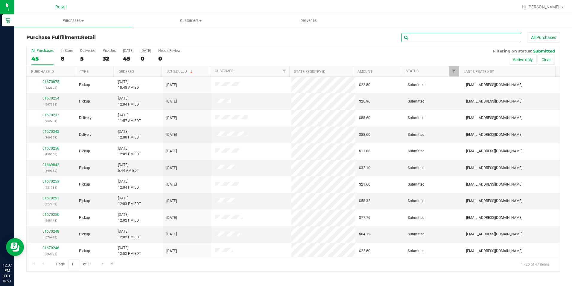
click at [422, 41] on input "text" at bounding box center [462, 37] width 120 height 9
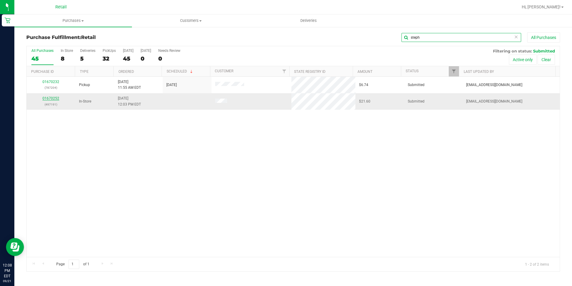
type input "steph"
click at [51, 100] on link "01670252" at bounding box center [51, 98] width 17 height 4
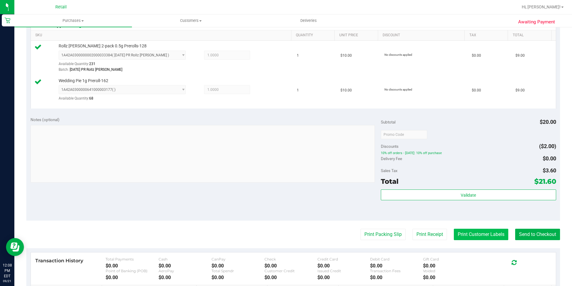
scroll to position [180, 0]
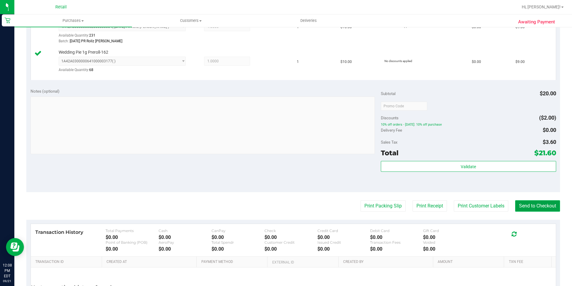
click at [519, 206] on button "Send to Checkout" at bounding box center [538, 205] width 45 height 11
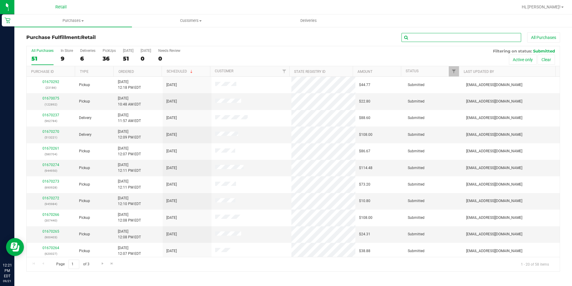
click at [431, 38] on input "text" at bounding box center [462, 37] width 120 height 9
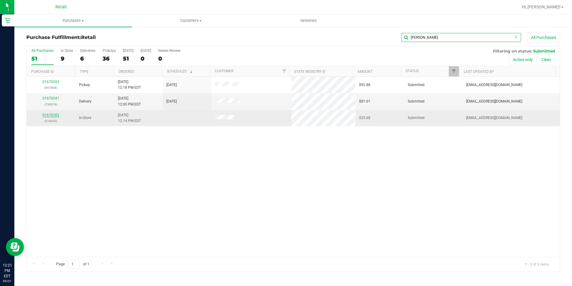
type input "david"
click at [53, 113] on link "01670283" at bounding box center [51, 115] width 17 height 4
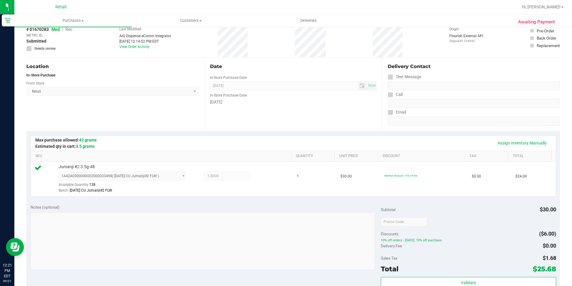
scroll to position [90, 0]
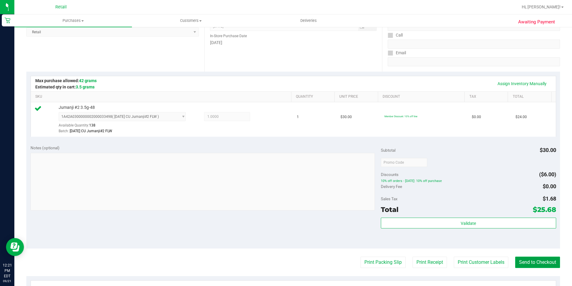
click at [527, 264] on button "Send to Checkout" at bounding box center [538, 261] width 45 height 11
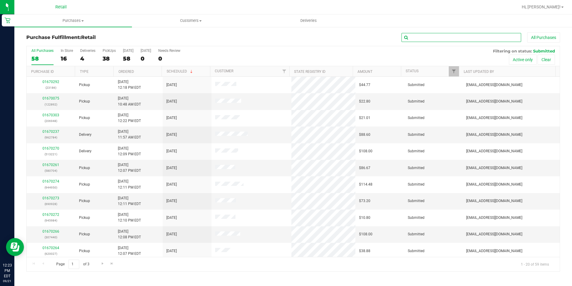
click at [430, 37] on input "text" at bounding box center [462, 37] width 120 height 9
type input "alfredo"
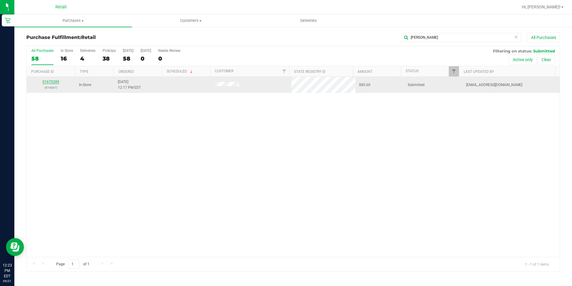
drag, startPoint x: 493, startPoint y: -20, endPoint x: 51, endPoint y: 82, distance: 453.1
click at [51, 82] on link "01670289" at bounding box center [51, 82] width 17 height 4
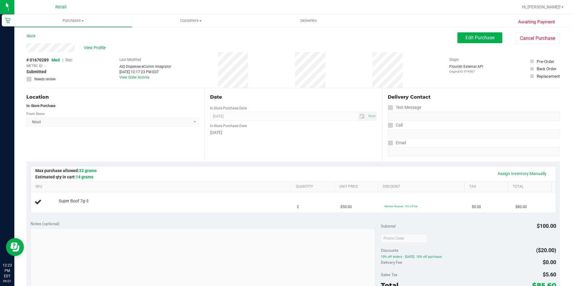
click at [298, 191] on th "Quantity" at bounding box center [312, 186] width 43 height 11
click at [298, 190] on th "Quantity" at bounding box center [312, 186] width 43 height 11
click at [312, 198] on td "2" at bounding box center [315, 202] width 44 height 20
drag, startPoint x: 298, startPoint y: 205, endPoint x: 306, endPoint y: 197, distance: 11.6
click at [300, 203] on td "2" at bounding box center [315, 202] width 44 height 20
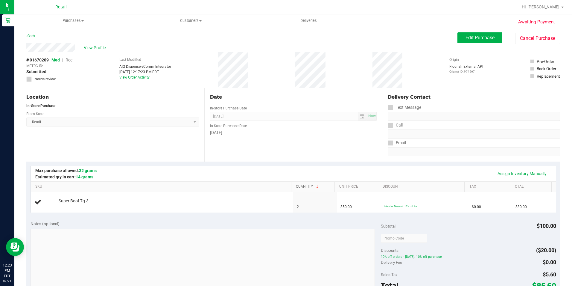
click at [315, 185] on span at bounding box center [317, 186] width 5 height 5
click at [316, 187] on link "Quantity" at bounding box center [314, 186] width 36 height 5
click at [315, 187] on span at bounding box center [317, 186] width 5 height 5
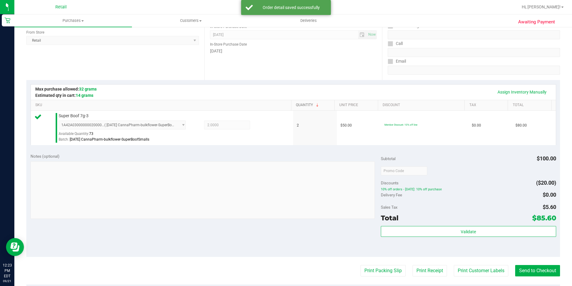
scroll to position [150, 0]
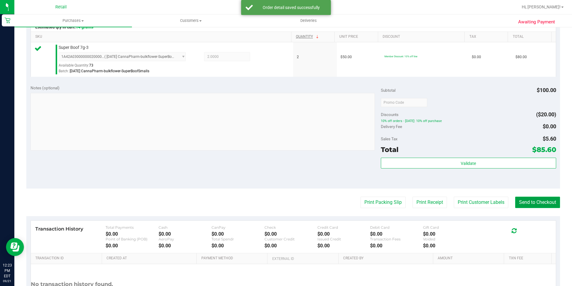
click at [522, 205] on button "Send to Checkout" at bounding box center [538, 201] width 45 height 11
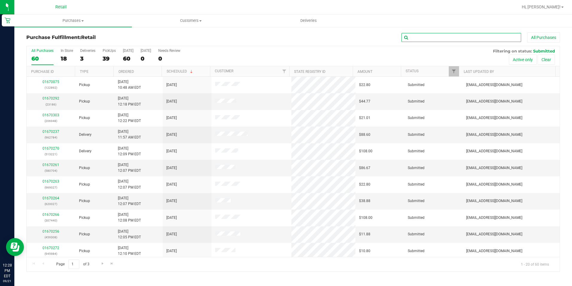
click at [505, 39] on input "text" at bounding box center [462, 37] width 120 height 9
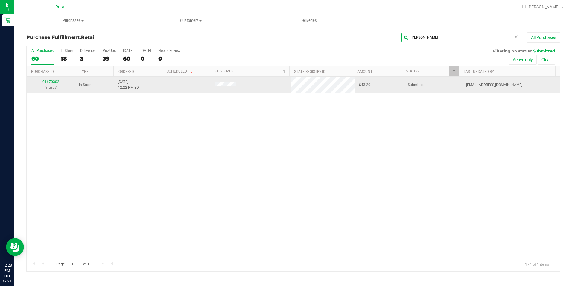
type input "ryan m"
click at [44, 82] on link "01670302" at bounding box center [51, 82] width 17 height 4
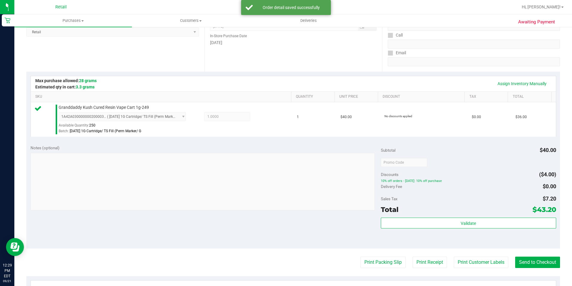
scroll to position [150, 0]
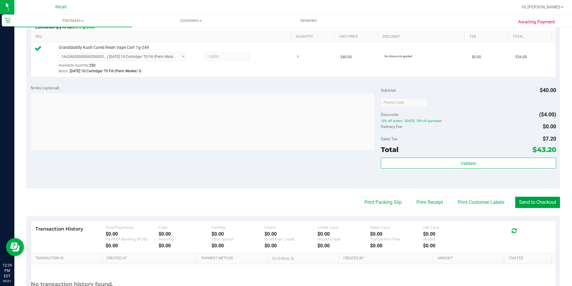
click at [516, 198] on button "Send to Checkout" at bounding box center [538, 201] width 45 height 11
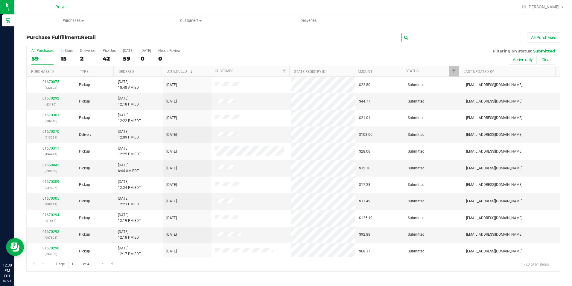
click at [464, 38] on input "text" at bounding box center [462, 37] width 120 height 9
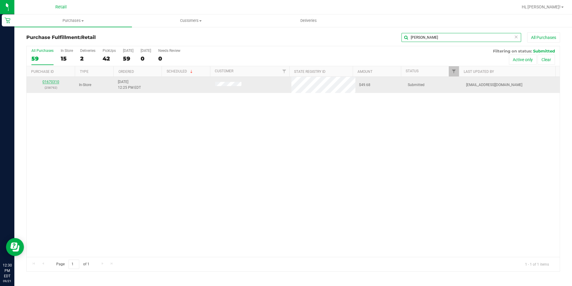
type input "ronald b"
click at [44, 81] on link "01670310" at bounding box center [51, 82] width 17 height 4
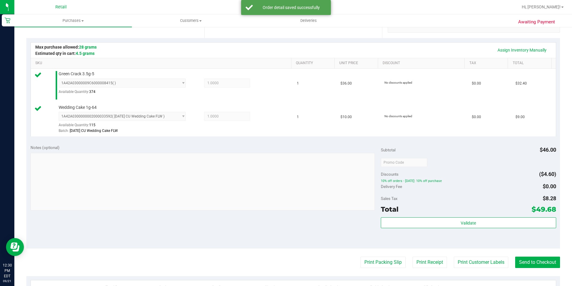
scroll to position [180, 0]
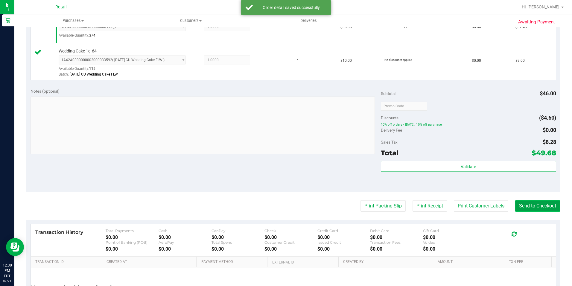
click at [525, 207] on button "Send to Checkout" at bounding box center [538, 205] width 45 height 11
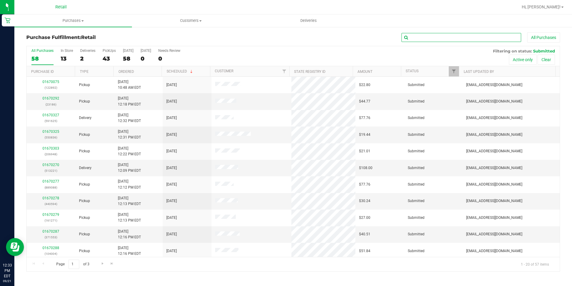
click at [464, 41] on input "text" at bounding box center [462, 37] width 120 height 9
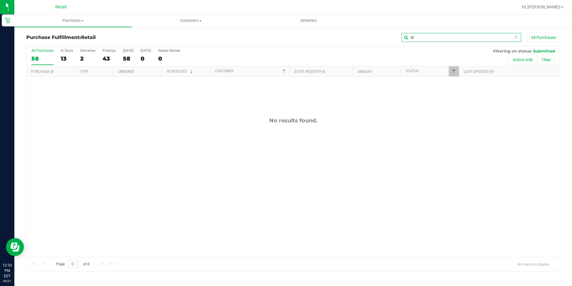
type input "b"
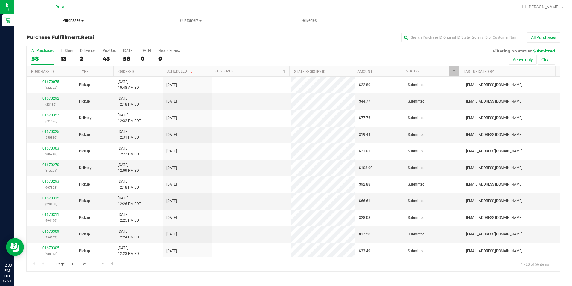
click at [83, 22] on span "Purchases" at bounding box center [73, 20] width 118 height 5
click at [58, 35] on span "Summary of purchases" at bounding box center [44, 36] width 61 height 5
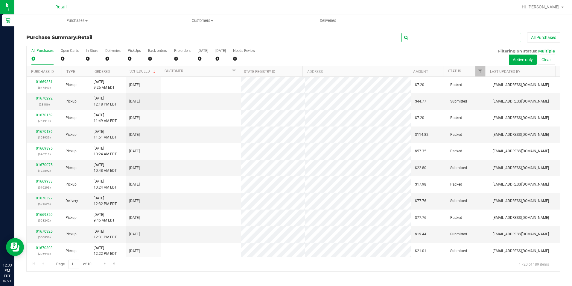
click at [421, 38] on input "text" at bounding box center [462, 37] width 120 height 9
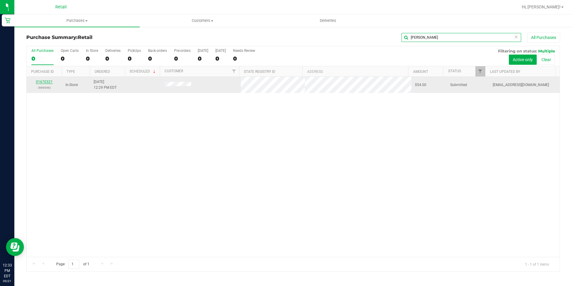
type input "bray"
click at [44, 81] on link "01670321" at bounding box center [44, 82] width 17 height 4
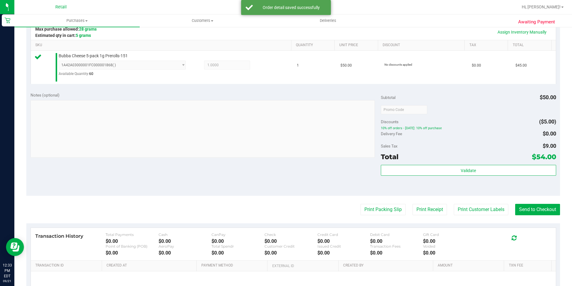
scroll to position [150, 0]
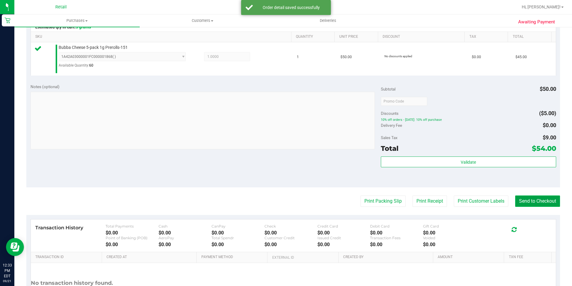
click at [532, 201] on button "Send to Checkout" at bounding box center [538, 200] width 45 height 11
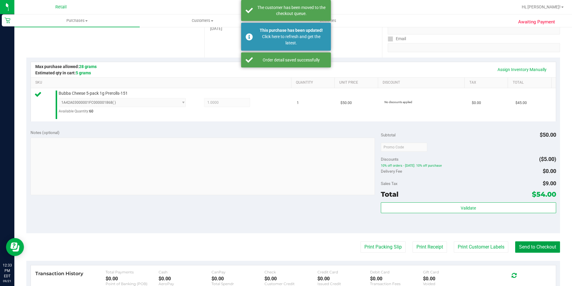
scroll to position [60, 0]
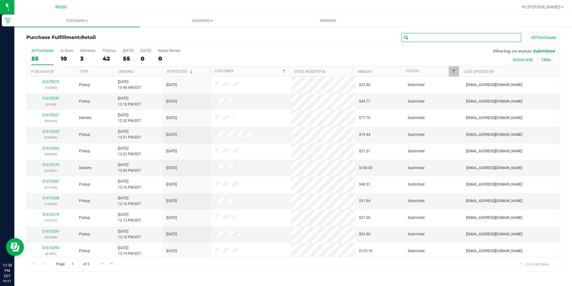
click at [437, 36] on input "text" at bounding box center [462, 37] width 120 height 9
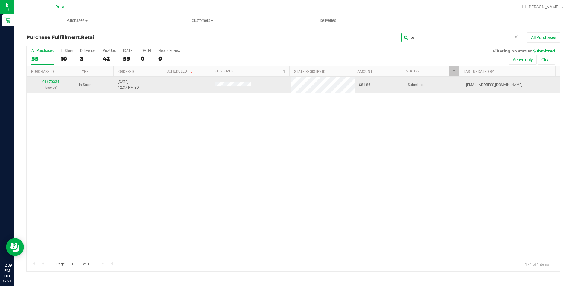
type input "by"
click at [53, 80] on link "01670334" at bounding box center [51, 82] width 17 height 4
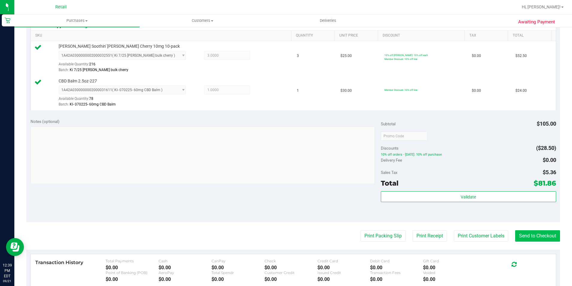
scroll to position [180, 0]
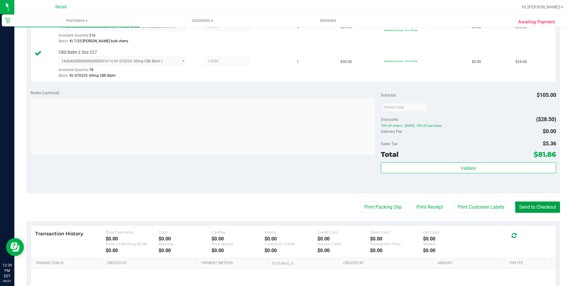
click at [516, 207] on button "Send to Checkout" at bounding box center [538, 206] width 45 height 11
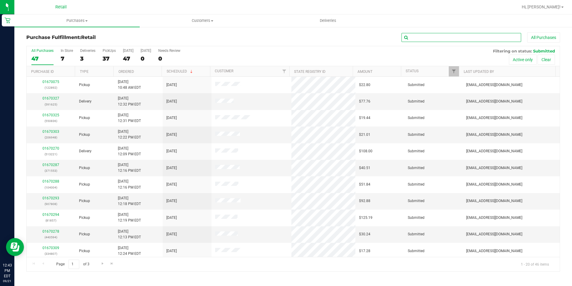
click at [414, 40] on input "text" at bounding box center [462, 37] width 120 height 9
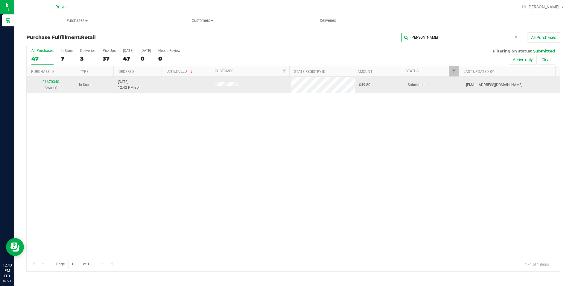
type input "willi"
click at [51, 80] on link "01670340" at bounding box center [51, 82] width 17 height 4
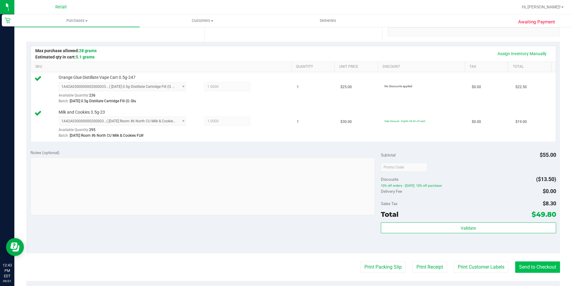
scroll to position [180, 0]
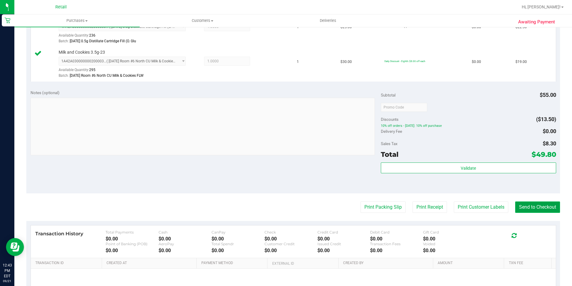
click at [543, 208] on button "Send to Checkout" at bounding box center [538, 206] width 45 height 11
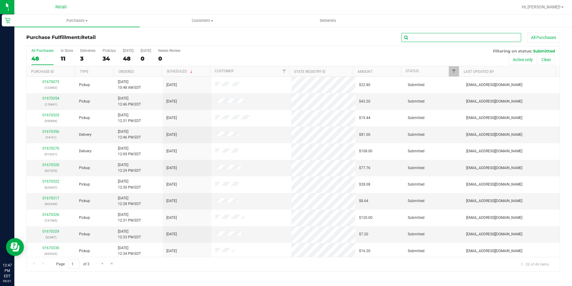
click at [482, 39] on input "text" at bounding box center [462, 37] width 120 height 9
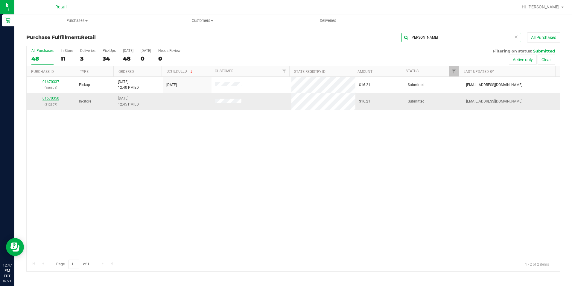
type input "yvonn"
click at [52, 99] on link "01670350" at bounding box center [51, 98] width 17 height 4
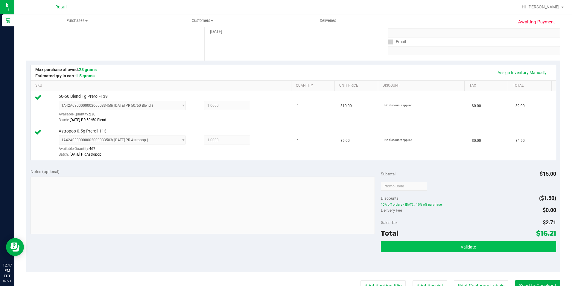
scroll to position [120, 0]
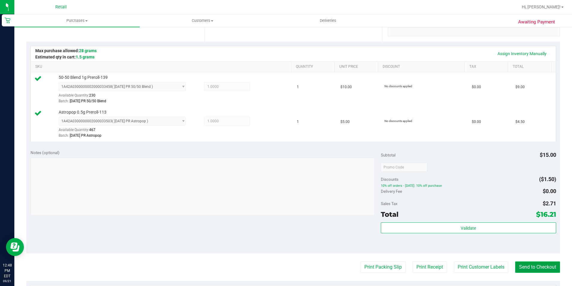
click at [522, 263] on button "Send to Checkout" at bounding box center [538, 266] width 45 height 11
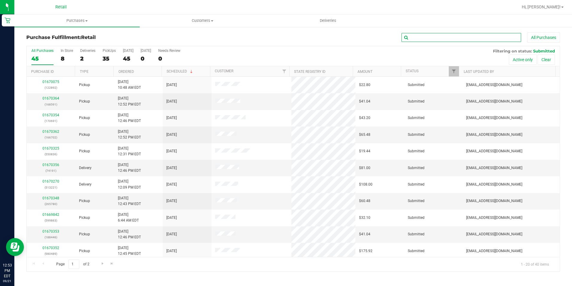
click at [418, 40] on input "text" at bounding box center [462, 37] width 120 height 9
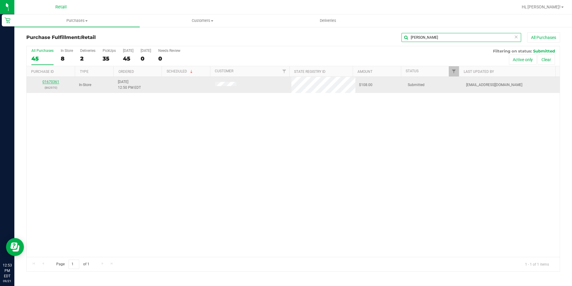
type input "andrew"
click at [54, 81] on link "01670361" at bounding box center [51, 82] width 17 height 4
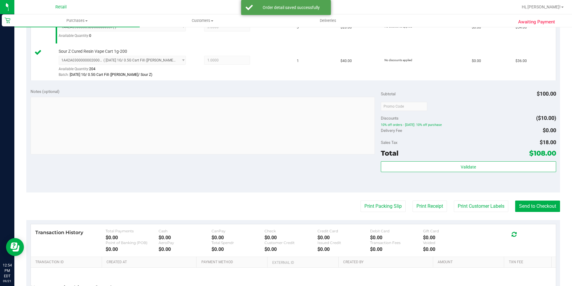
scroll to position [180, 0]
click at [540, 206] on button "Send to Checkout" at bounding box center [538, 205] width 45 height 11
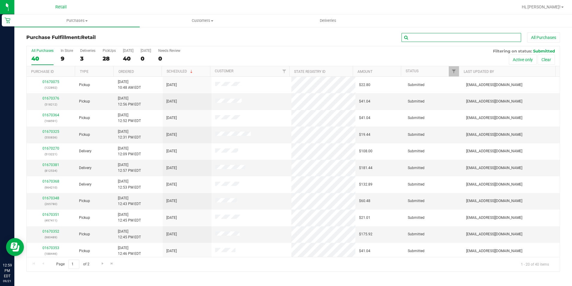
click at [411, 36] on input "text" at bounding box center [462, 37] width 120 height 9
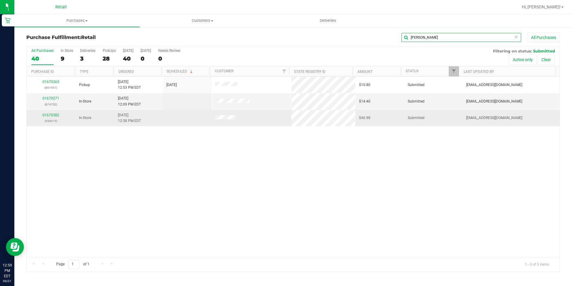
type input "[PERSON_NAME]"
click at [47, 113] on div "01670382 (439015)" at bounding box center [51, 117] width 42 height 11
click at [48, 114] on link "01670382" at bounding box center [51, 115] width 17 height 4
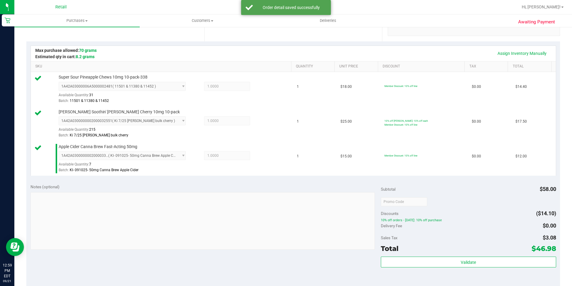
scroll to position [210, 0]
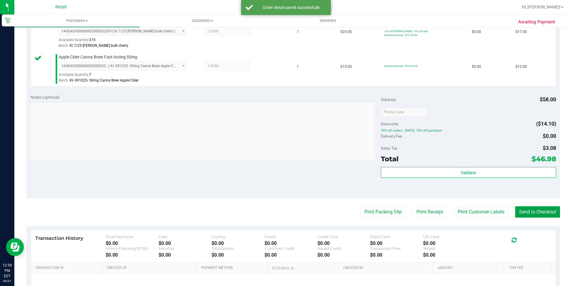
click at [526, 209] on button "Send to Checkout" at bounding box center [538, 211] width 45 height 11
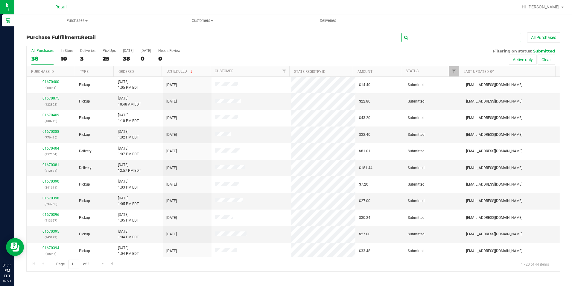
click at [433, 34] on input "text" at bounding box center [462, 37] width 120 height 9
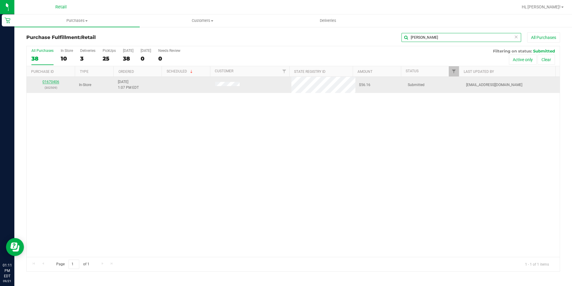
type input "ocon"
click at [45, 82] on link "01670406" at bounding box center [51, 82] width 17 height 4
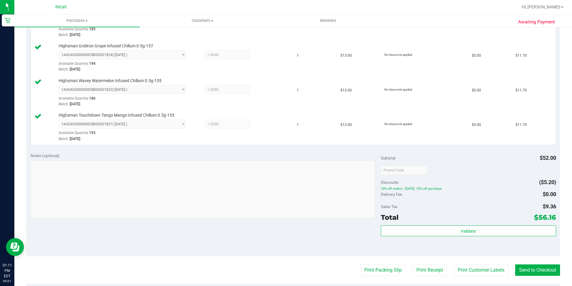
scroll to position [269, 0]
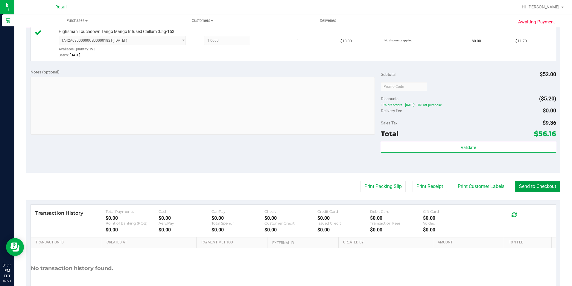
click at [538, 188] on button "Send to Checkout" at bounding box center [538, 186] width 45 height 11
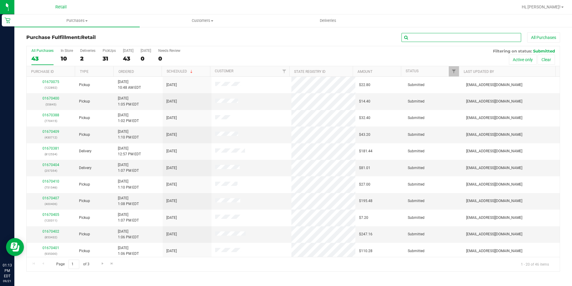
click at [436, 38] on input "text" at bounding box center [462, 37] width 120 height 9
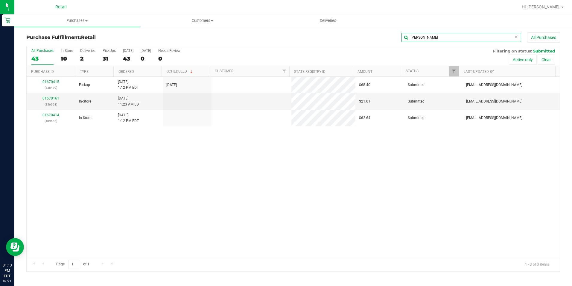
type input "steven"
click at [54, 113] on link "01670414" at bounding box center [51, 115] width 17 height 4
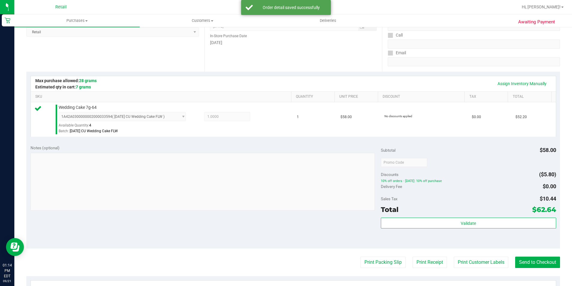
scroll to position [150, 0]
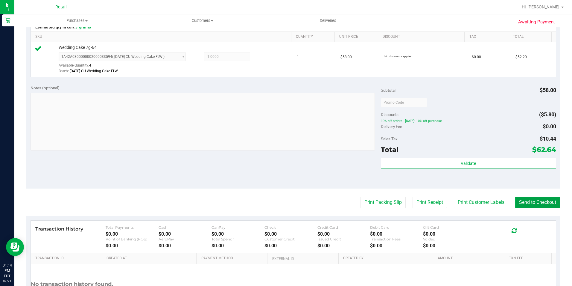
click at [522, 201] on button "Send to Checkout" at bounding box center [538, 201] width 45 height 11
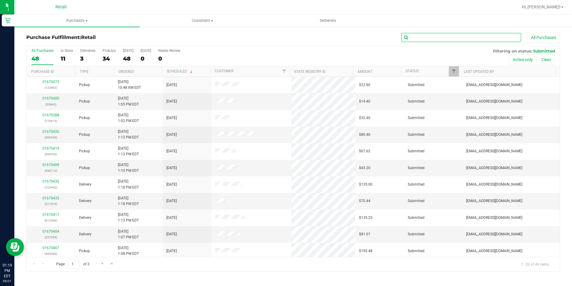
click at [421, 38] on input "text" at bounding box center [462, 37] width 120 height 9
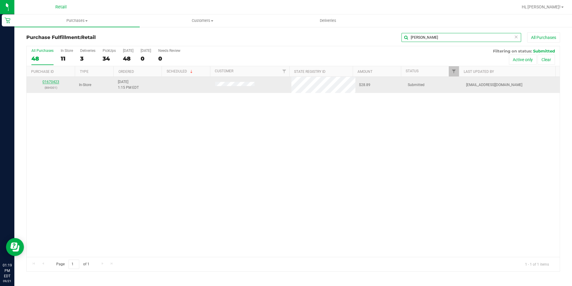
type input "timoth"
click at [56, 81] on link "01670423" at bounding box center [51, 82] width 17 height 4
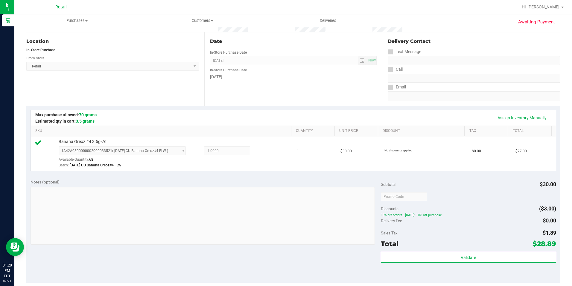
scroll to position [90, 0]
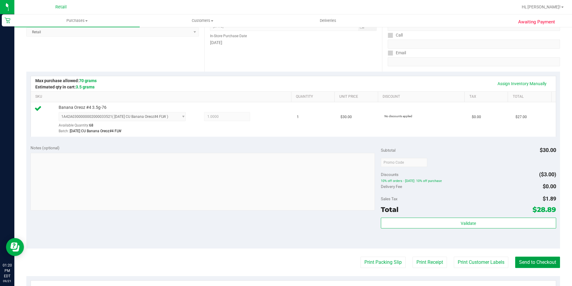
click at [523, 258] on button "Send to Checkout" at bounding box center [538, 261] width 45 height 11
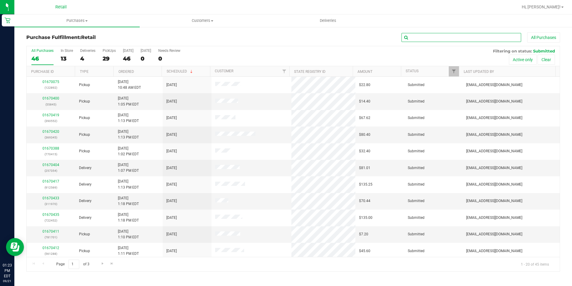
drag, startPoint x: 450, startPoint y: 37, endPoint x: 449, endPoint y: 40, distance: 3.7
click at [450, 37] on input "text" at bounding box center [462, 37] width 120 height 9
type input "jam"
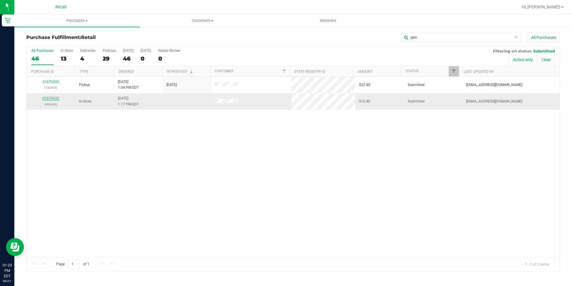
click at [51, 98] on link "01670432" at bounding box center [51, 98] width 17 height 4
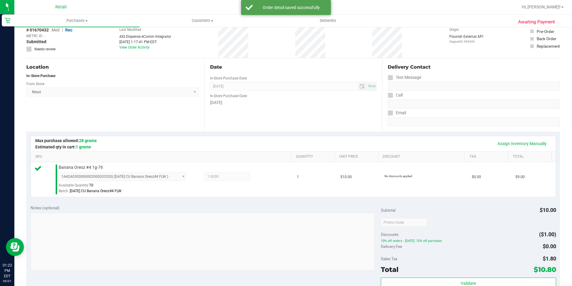
scroll to position [90, 0]
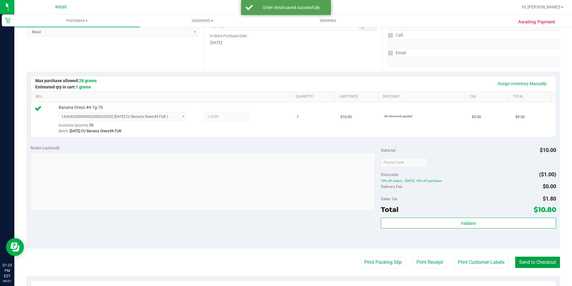
click at [526, 265] on button "Send to Checkout" at bounding box center [538, 261] width 45 height 11
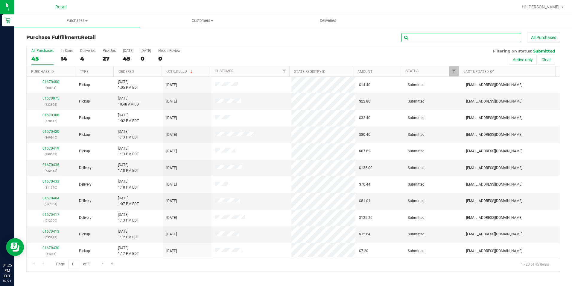
click at [419, 37] on input "text" at bounding box center [462, 37] width 120 height 9
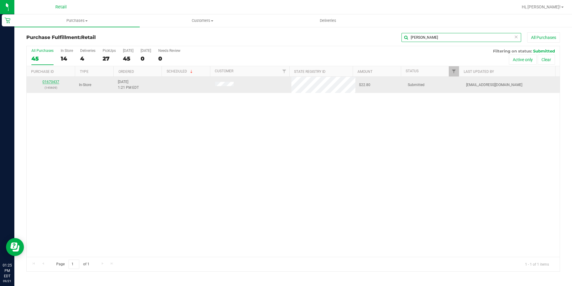
type input "robyn"
click at [52, 81] on link "01670437" at bounding box center [51, 82] width 17 height 4
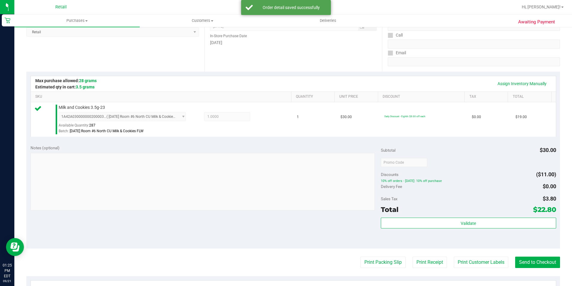
scroll to position [120, 0]
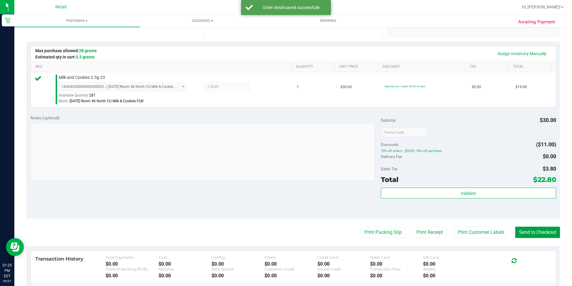
click at [530, 235] on button "Send to Checkout" at bounding box center [538, 231] width 45 height 11
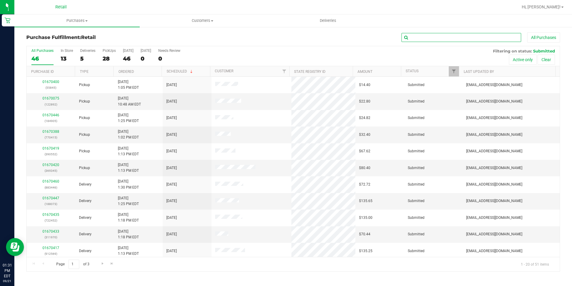
click at [426, 38] on input "text" at bounding box center [462, 37] width 120 height 9
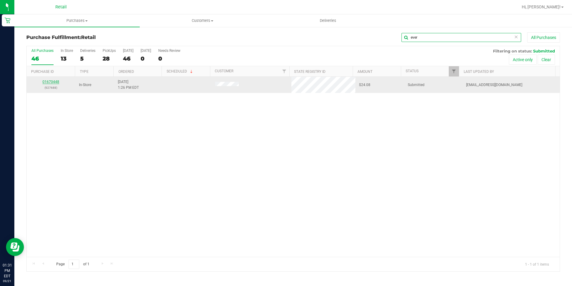
type input "ever"
click at [49, 83] on link "01670448" at bounding box center [51, 82] width 17 height 4
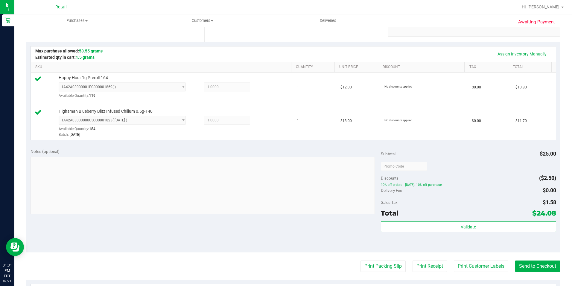
scroll to position [120, 0]
click at [526, 266] on button "Send to Checkout" at bounding box center [538, 265] width 45 height 11
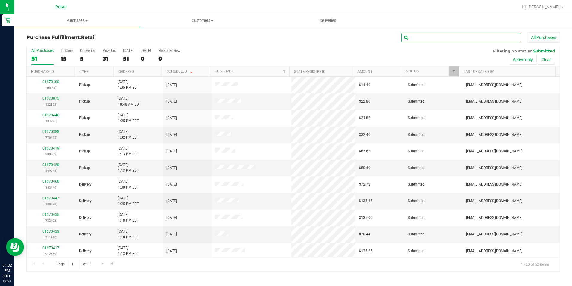
click at [454, 40] on input "text" at bounding box center [462, 37] width 120 height 9
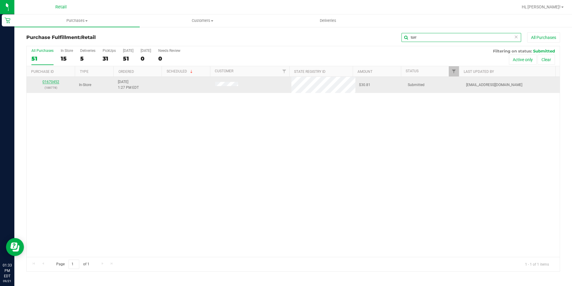
type input "torr"
click at [56, 83] on link "01670452" at bounding box center [51, 82] width 17 height 4
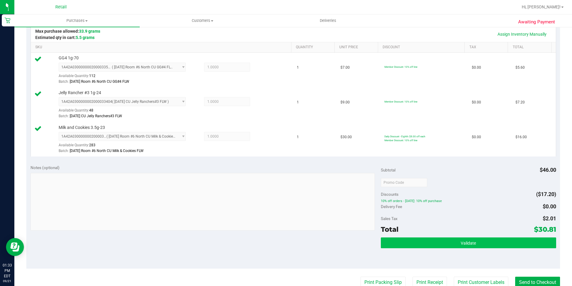
scroll to position [150, 0]
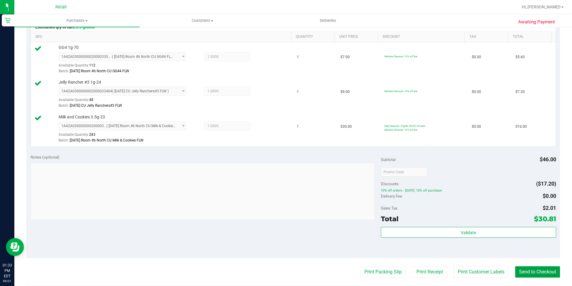
click at [523, 270] on button "Send to Checkout" at bounding box center [538, 271] width 45 height 11
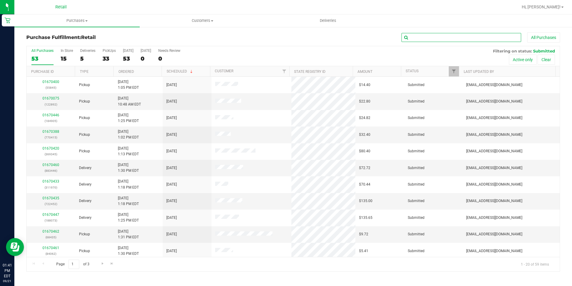
click at [446, 37] on input "text" at bounding box center [462, 37] width 120 height 9
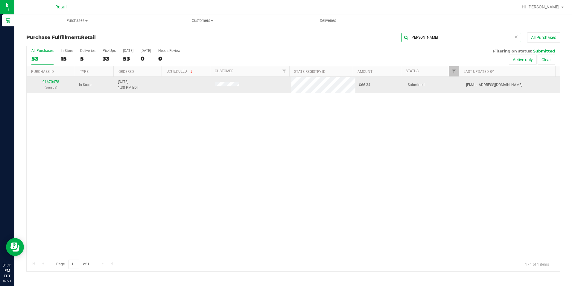
type input "anthony"
click at [53, 80] on link "01670478" at bounding box center [51, 82] width 17 height 4
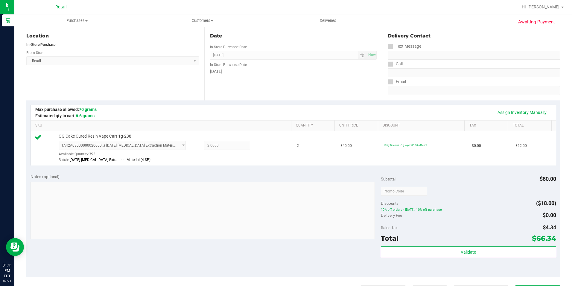
scroll to position [90, 0]
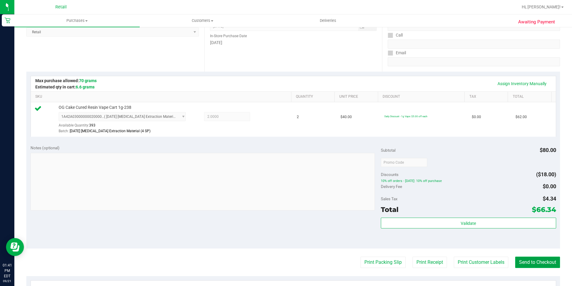
click at [545, 259] on button "Send to Checkout" at bounding box center [538, 261] width 45 height 11
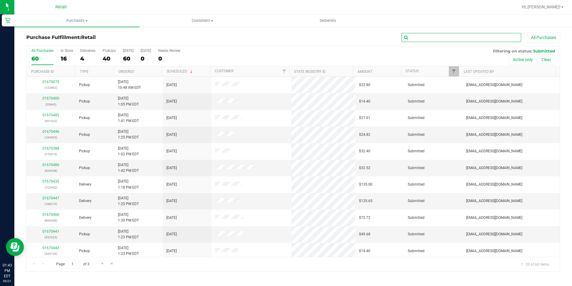
click at [413, 40] on input "text" at bounding box center [462, 37] width 120 height 9
type input "dawn"
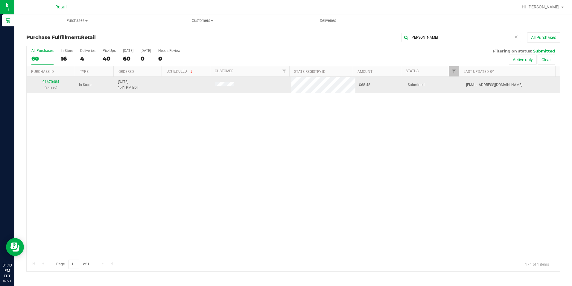
click at [49, 82] on link "01670484" at bounding box center [51, 82] width 17 height 4
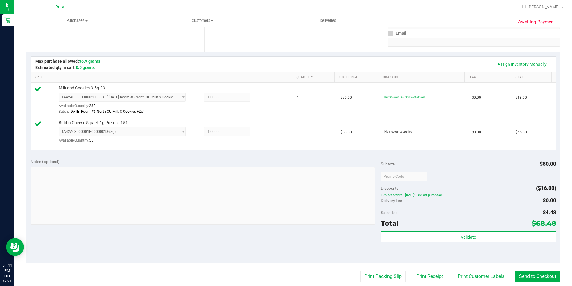
scroll to position [120, 0]
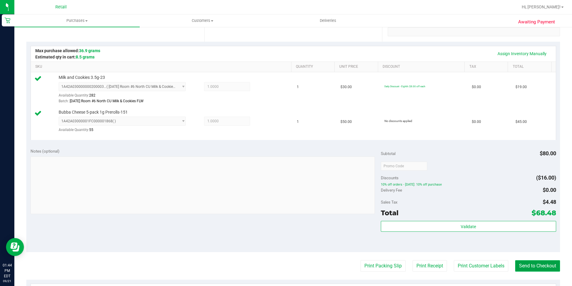
click at [540, 261] on button "Send to Checkout" at bounding box center [538, 265] width 45 height 11
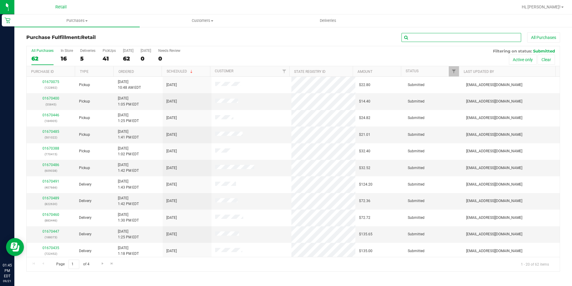
click at [438, 38] on input "text" at bounding box center [462, 37] width 120 height 9
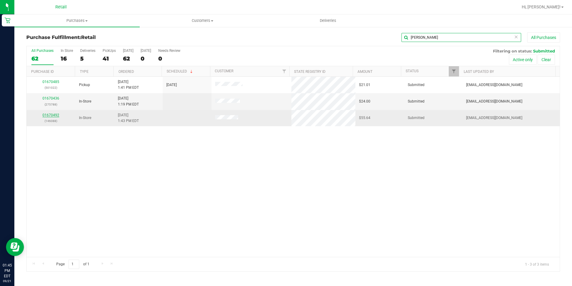
type input "robert"
click at [54, 115] on link "01670492" at bounding box center [51, 115] width 17 height 4
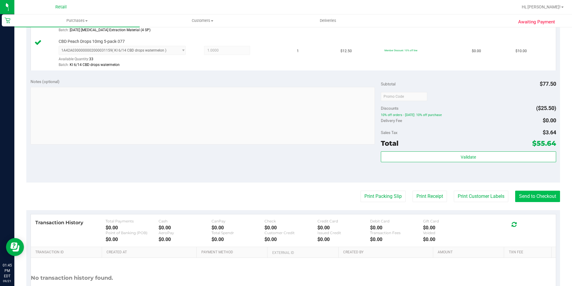
scroll to position [240, 0]
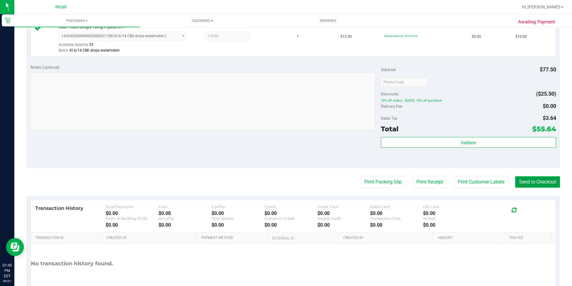
click at [534, 177] on button "Send to Checkout" at bounding box center [538, 181] width 45 height 11
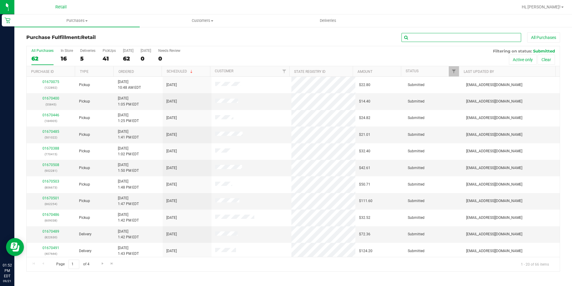
click at [422, 36] on input "text" at bounding box center [462, 37] width 120 height 9
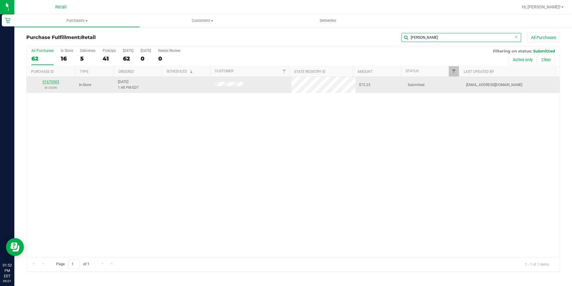
type input "zach"
click at [52, 80] on link "01670505" at bounding box center [51, 82] width 17 height 4
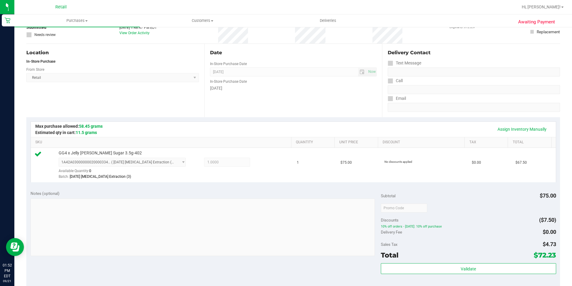
scroll to position [90, 0]
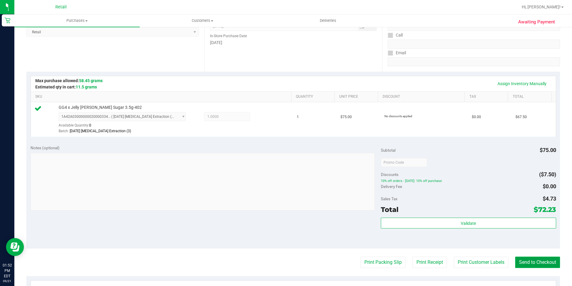
click at [538, 264] on button "Send to Checkout" at bounding box center [538, 261] width 45 height 11
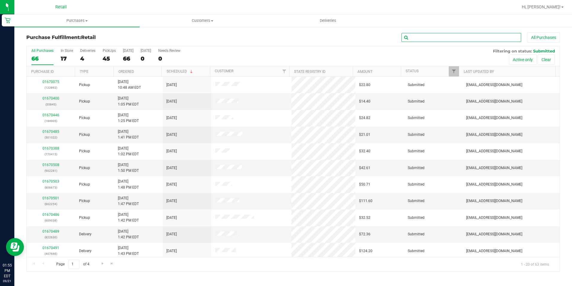
click at [419, 37] on input "text" at bounding box center [462, 37] width 120 height 9
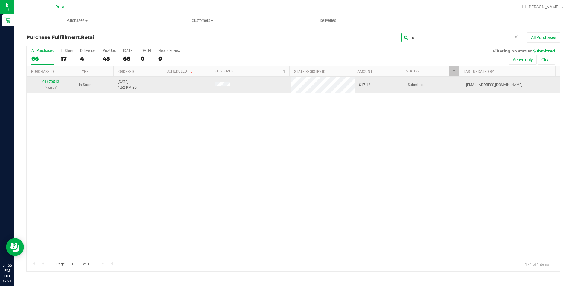
type input "hv"
click at [50, 80] on link "01670513" at bounding box center [51, 82] width 17 height 4
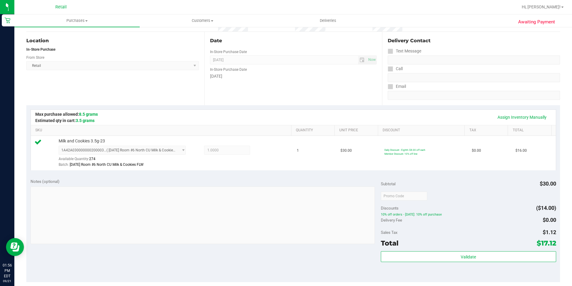
scroll to position [90, 0]
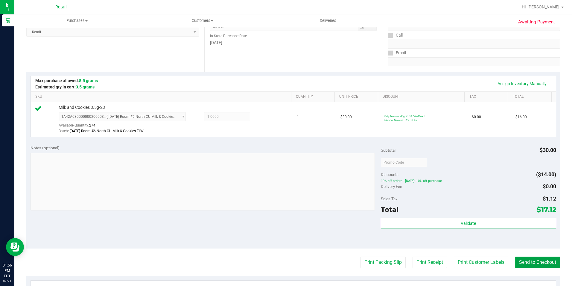
click at [544, 262] on button "Send to Checkout" at bounding box center [538, 261] width 45 height 11
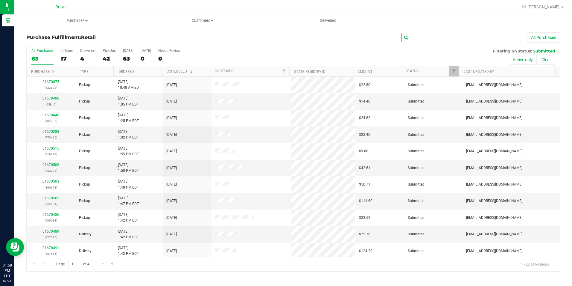
click at [438, 38] on input "text" at bounding box center [462, 37] width 120 height 9
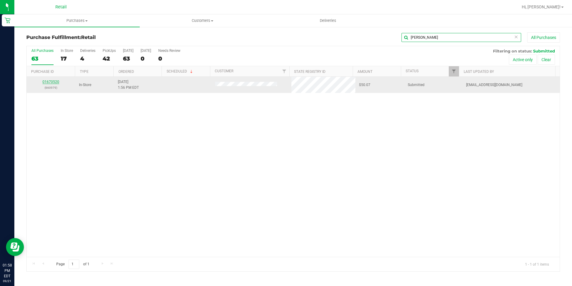
type input "donna"
click at [55, 81] on link "01670520" at bounding box center [51, 82] width 17 height 4
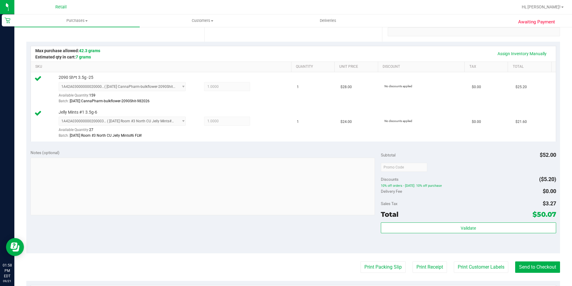
scroll to position [180, 0]
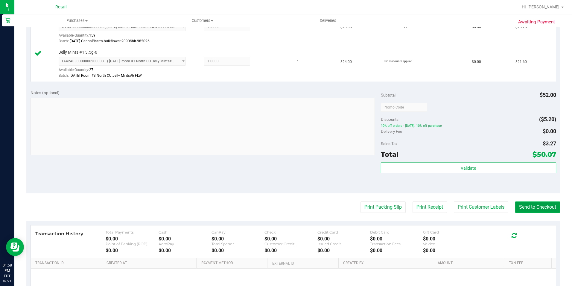
click at [521, 208] on button "Send to Checkout" at bounding box center [538, 206] width 45 height 11
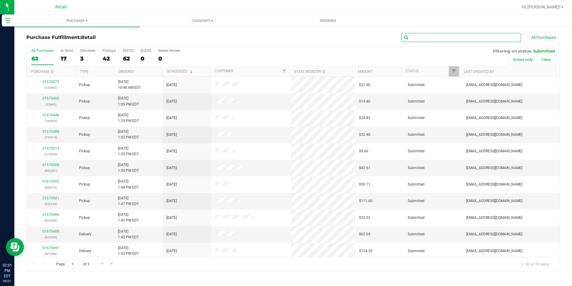
click at [479, 40] on input "text" at bounding box center [462, 37] width 120 height 9
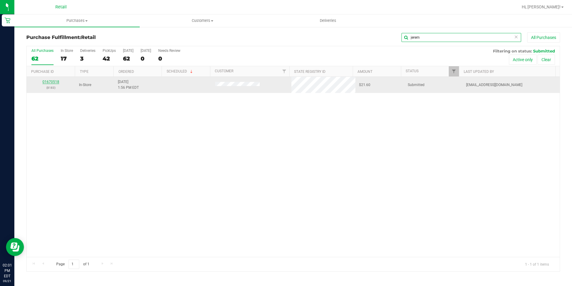
type input "jerem"
click at [57, 81] on link "01670518" at bounding box center [51, 82] width 17 height 4
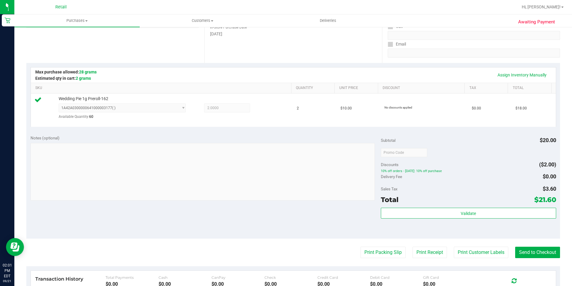
scroll to position [120, 0]
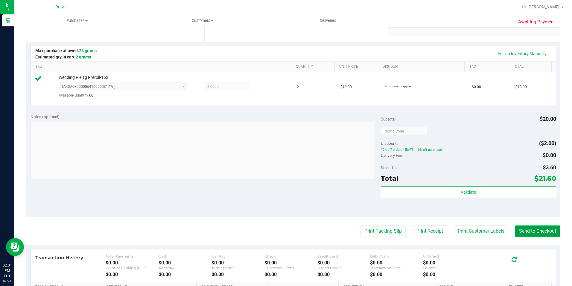
click at [531, 231] on button "Send to Checkout" at bounding box center [538, 230] width 45 height 11
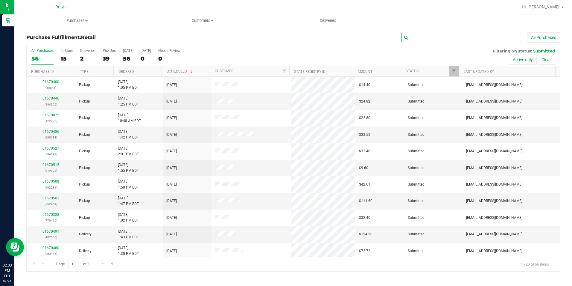
click at [437, 35] on input "text" at bounding box center [462, 37] width 120 height 9
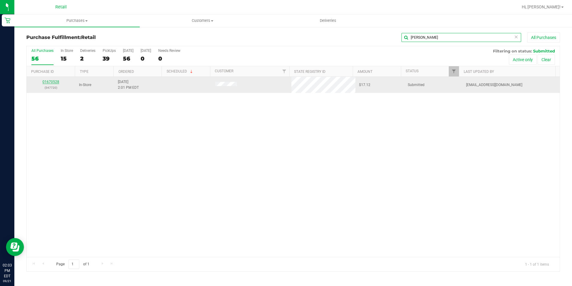
type input "judith"
click at [53, 81] on link "01670528" at bounding box center [51, 82] width 17 height 4
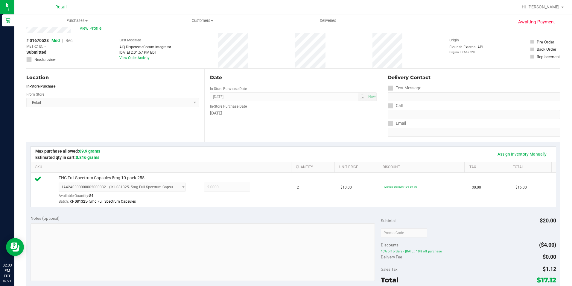
scroll to position [120, 0]
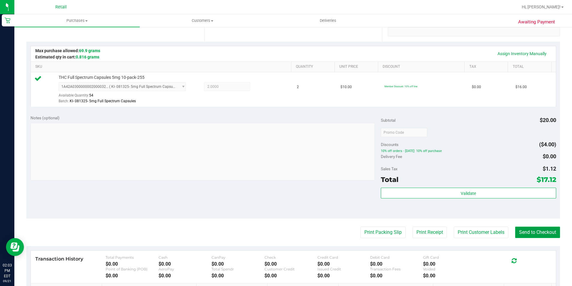
click at [538, 231] on button "Send to Checkout" at bounding box center [538, 231] width 45 height 11
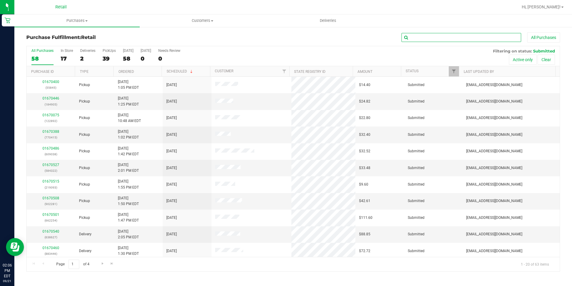
click at [428, 42] on input "text" at bounding box center [462, 37] width 120 height 9
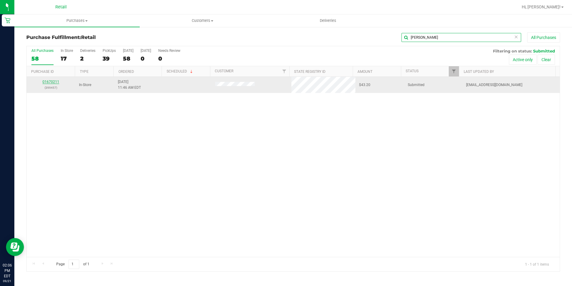
type input "christopher"
click at [55, 83] on link "01670211" at bounding box center [51, 82] width 17 height 4
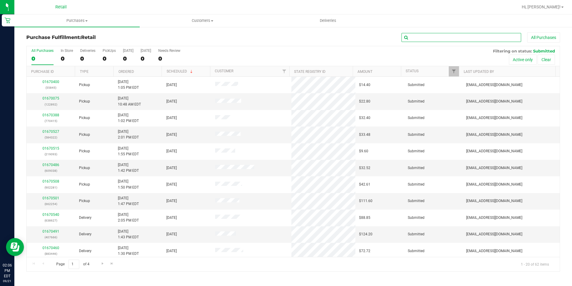
click at [408, 37] on input "text" at bounding box center [462, 37] width 120 height 9
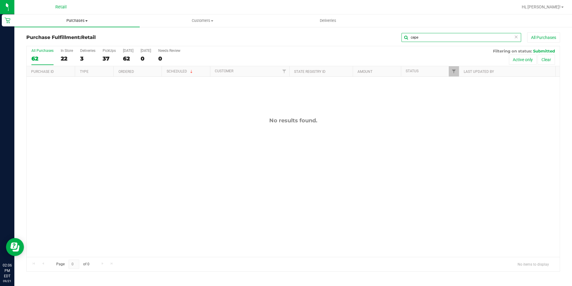
type input "cepe"
click at [87, 19] on span "Purchases" at bounding box center [76, 20] width 125 height 5
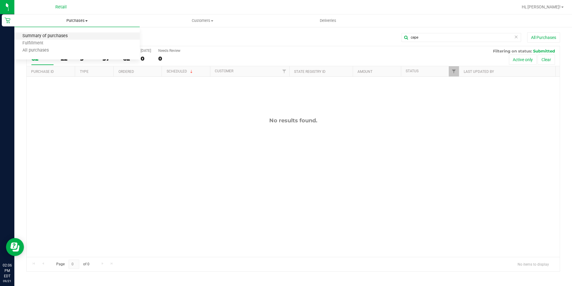
click at [72, 37] on span "Summary of purchases" at bounding box center [44, 36] width 61 height 5
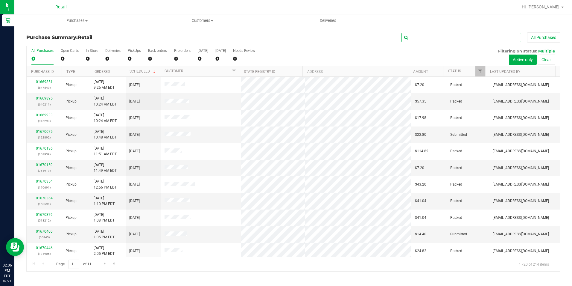
click at [412, 37] on input "text" at bounding box center [462, 37] width 120 height 9
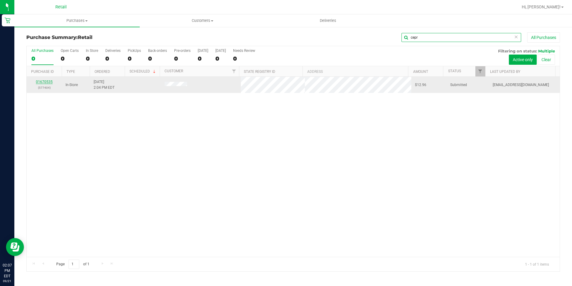
type input "cepr"
click at [49, 84] on link "01670535" at bounding box center [44, 82] width 17 height 4
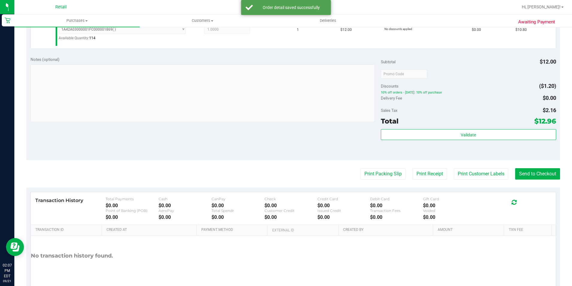
scroll to position [203, 0]
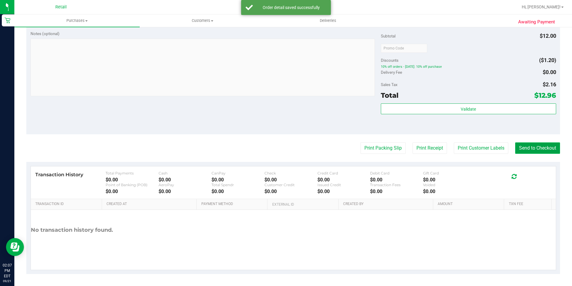
click at [536, 145] on button "Send to Checkout" at bounding box center [538, 147] width 45 height 11
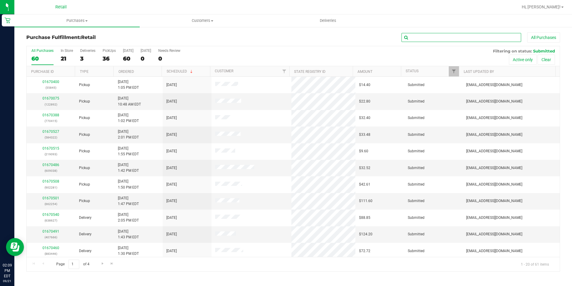
click at [471, 39] on input "text" at bounding box center [462, 37] width 120 height 9
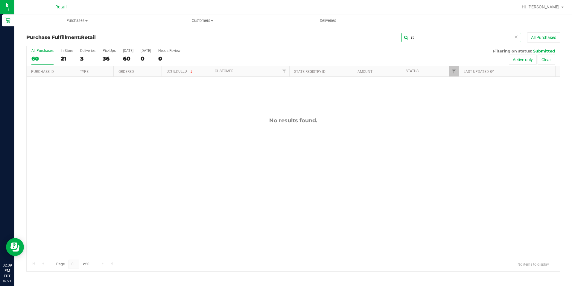
type input "s"
click at [81, 21] on span "Purchases" at bounding box center [76, 20] width 125 height 5
click at [64, 34] on span "Summary of purchases" at bounding box center [44, 36] width 61 height 5
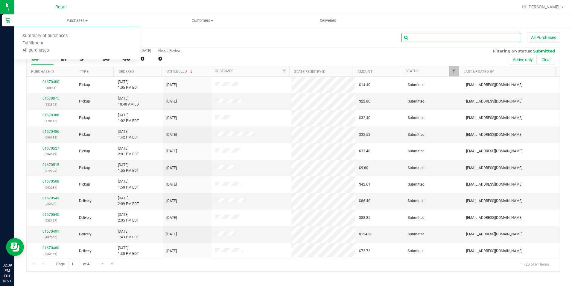
click at [429, 40] on input "text" at bounding box center [462, 37] width 120 height 9
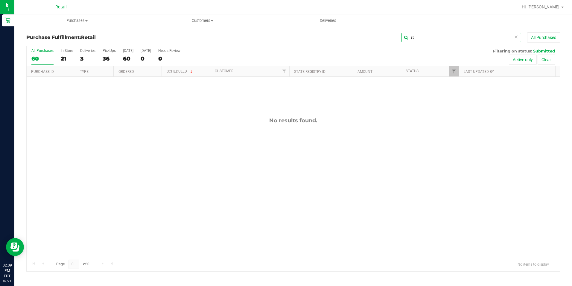
type input "s"
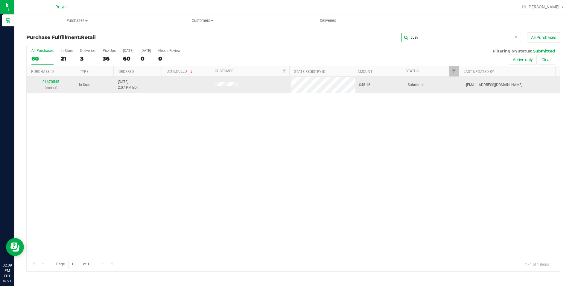
type input "cuev"
click at [53, 82] on link "01670545" at bounding box center [51, 82] width 17 height 4
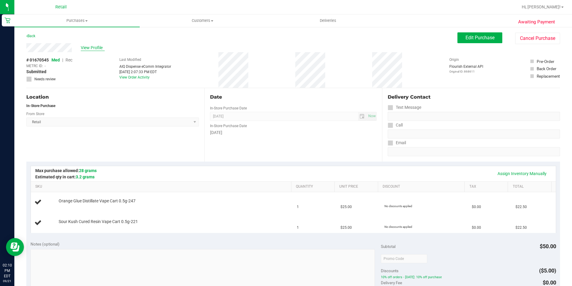
click at [97, 47] on span "View Profile" at bounding box center [93, 48] width 24 height 6
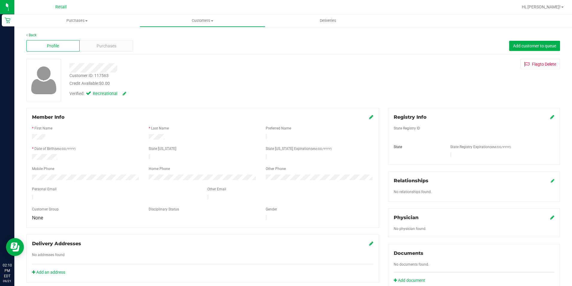
click at [369, 118] on icon at bounding box center [371, 116] width 4 height 5
click at [368, 117] on icon at bounding box center [370, 117] width 5 height 5
click at [528, 46] on span "Add customer to queue" at bounding box center [534, 45] width 43 height 5
click at [88, 21] on span "Purchases" at bounding box center [76, 20] width 125 height 5
click at [64, 39] on span "Summary of purchases" at bounding box center [44, 36] width 61 height 5
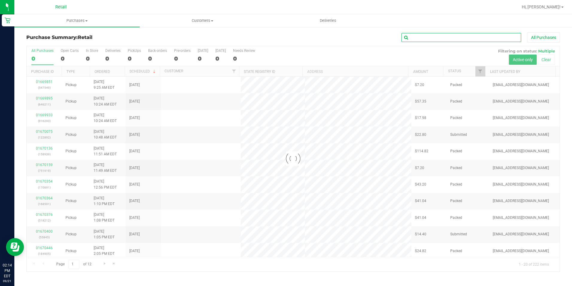
click at [428, 40] on input "text" at bounding box center [462, 37] width 120 height 9
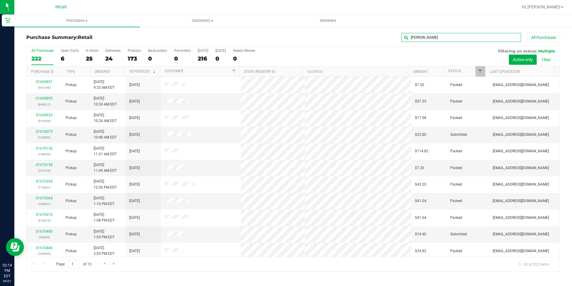
type input "rob l"
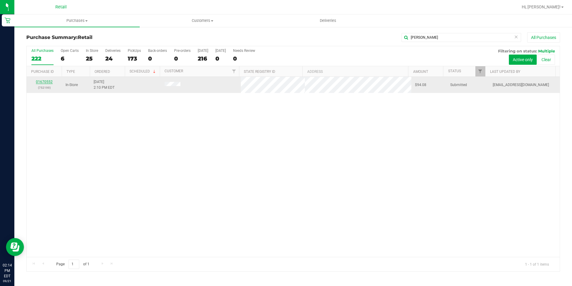
click at [42, 81] on link "01670552" at bounding box center [44, 82] width 17 height 4
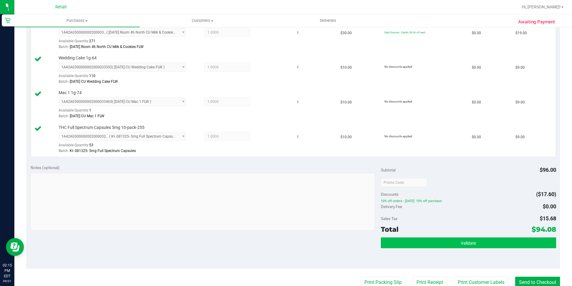
scroll to position [240, 0]
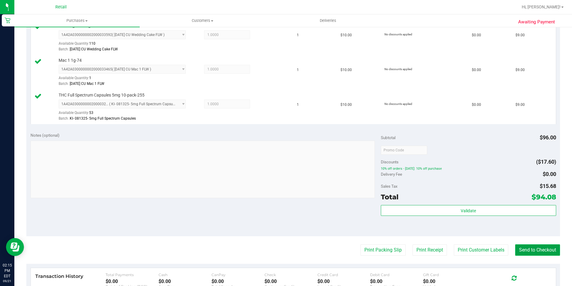
click at [536, 251] on button "Send to Checkout" at bounding box center [538, 249] width 45 height 11
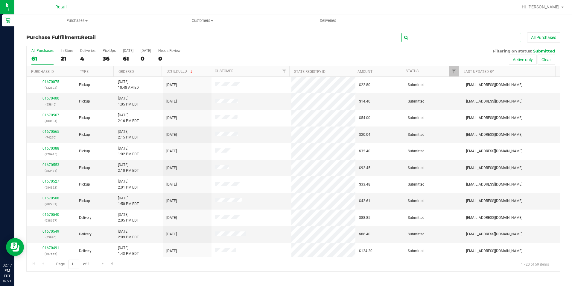
click at [417, 37] on input "text" at bounding box center [462, 37] width 120 height 9
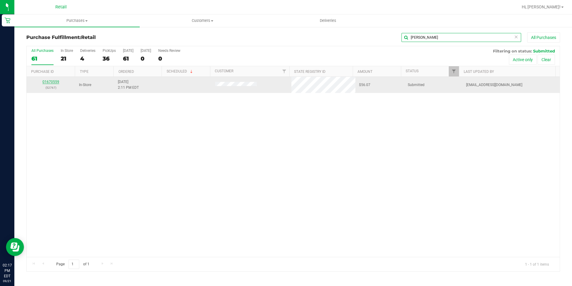
type input "ricard"
click at [53, 81] on link "01670559" at bounding box center [51, 82] width 17 height 4
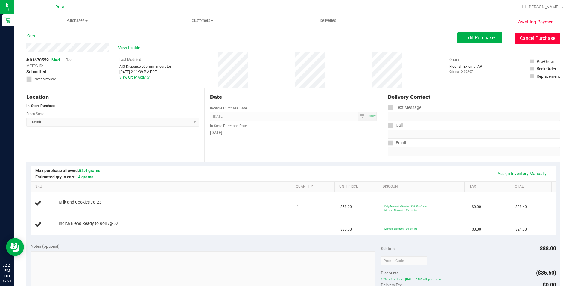
drag, startPoint x: 517, startPoint y: 38, endPoint x: 315, endPoint y: 37, distance: 201.8
click at [517, 38] on button "Cancel Purchase" at bounding box center [538, 38] width 45 height 11
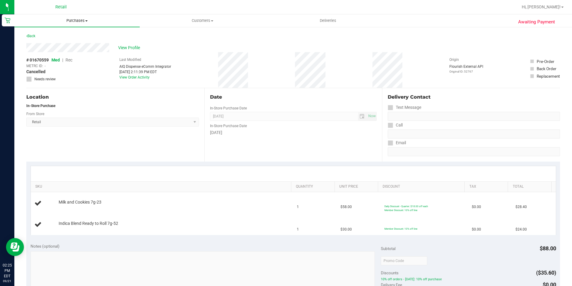
click at [83, 22] on span "Purchases" at bounding box center [76, 20] width 125 height 5
click at [74, 37] on span "Summary of purchases" at bounding box center [44, 36] width 61 height 5
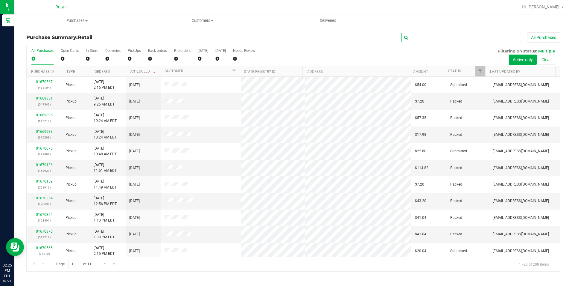
click at [421, 39] on input "text" at bounding box center [462, 37] width 120 height 9
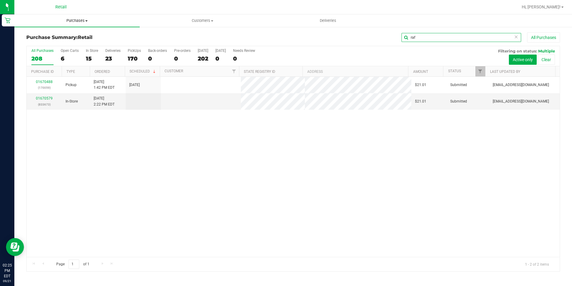
type input "raf"
click at [88, 23] on span "Purchases" at bounding box center [76, 20] width 125 height 5
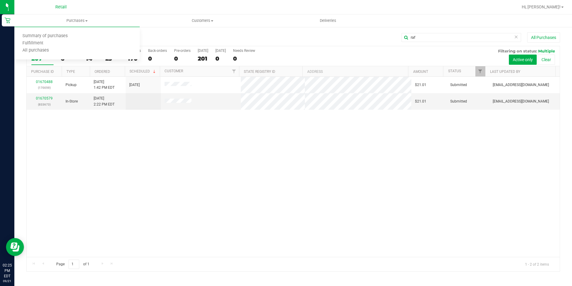
click at [174, 12] on div at bounding box center [312, 7] width 411 height 12
click at [43, 97] on link "01670579" at bounding box center [44, 98] width 17 height 4
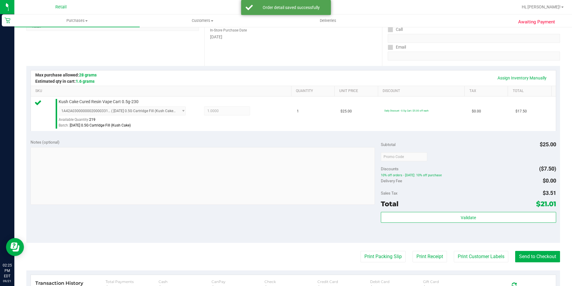
scroll to position [150, 0]
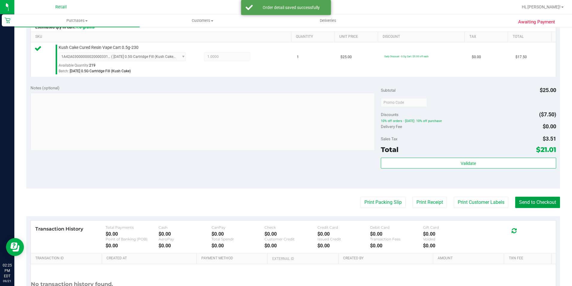
click at [527, 200] on button "Send to Checkout" at bounding box center [538, 201] width 45 height 11
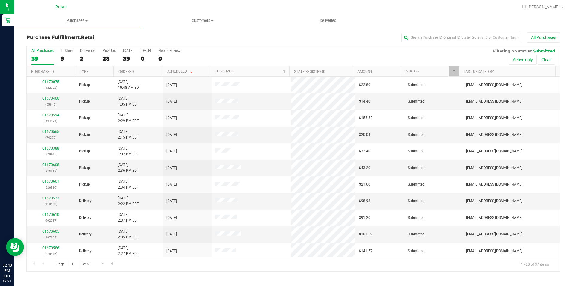
click at [456, 43] on div "Purchase Fulfillment: Retail All Purchases" at bounding box center [293, 38] width 534 height 13
click at [437, 39] on input "text" at bounding box center [462, 37] width 120 height 9
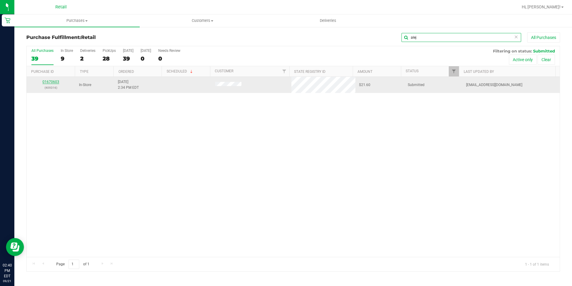
type input "alej"
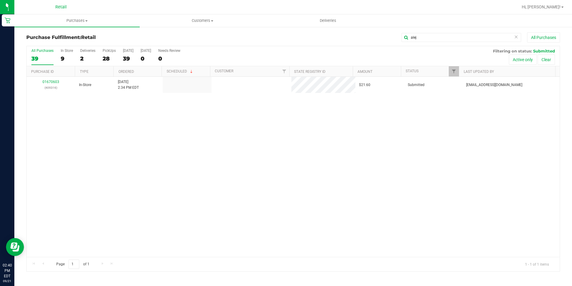
click at [49, 82] on link "01670603" at bounding box center [51, 82] width 17 height 4
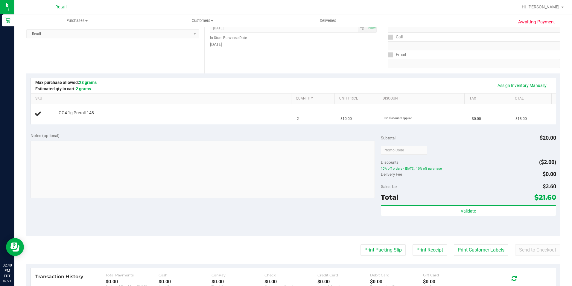
scroll to position [90, 0]
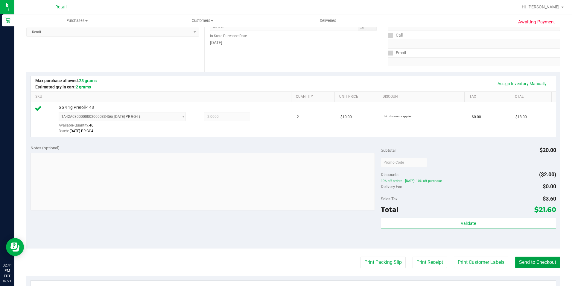
click at [544, 262] on button "Send to Checkout" at bounding box center [538, 261] width 45 height 11
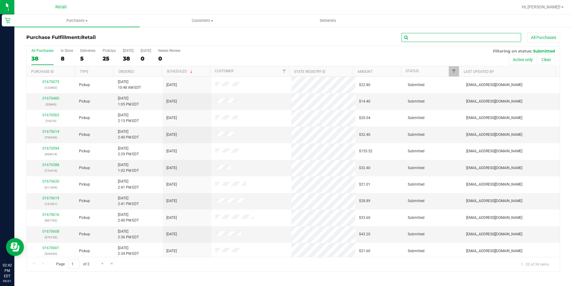
click at [465, 40] on input "text" at bounding box center [462, 37] width 120 height 9
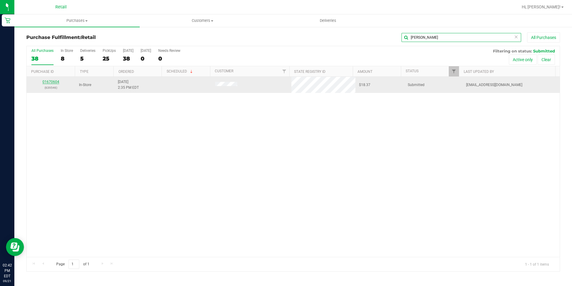
type input "daniel"
click at [54, 82] on link "01670604" at bounding box center [51, 82] width 17 height 4
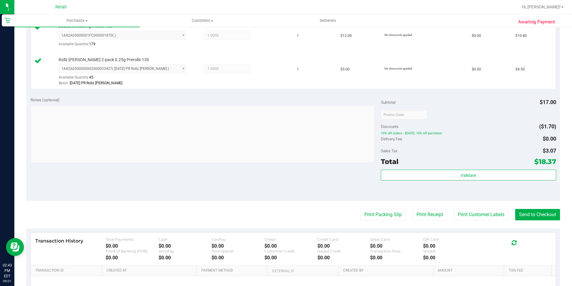
scroll to position [180, 0]
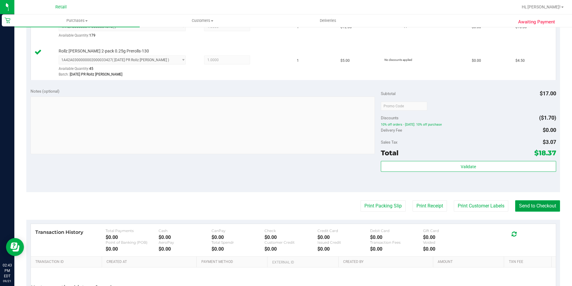
click at [531, 206] on button "Send to Checkout" at bounding box center [538, 205] width 45 height 11
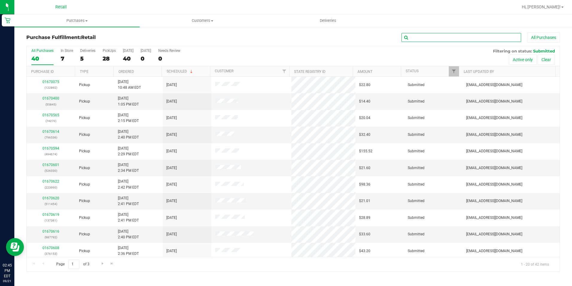
click at [442, 41] on input "text" at bounding box center [462, 37] width 120 height 9
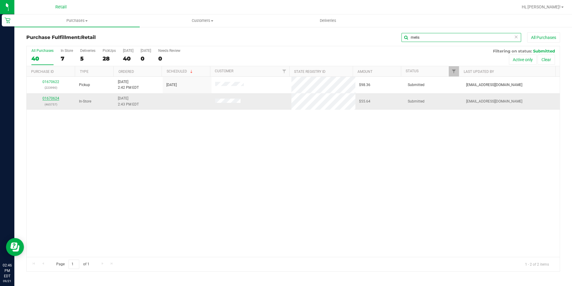
type input "melis"
click at [51, 99] on link "01670624" at bounding box center [51, 98] width 17 height 4
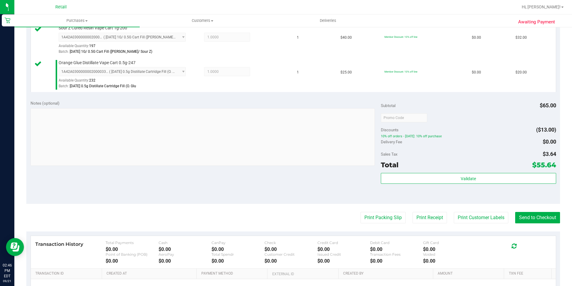
scroll to position [180, 0]
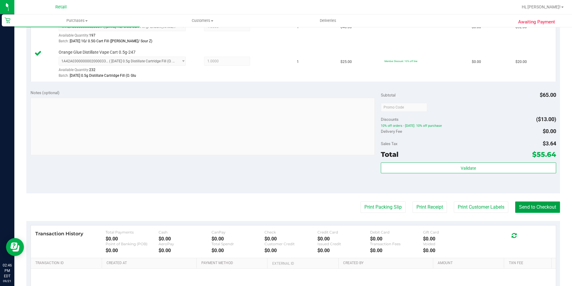
click at [524, 205] on button "Send to Checkout" at bounding box center [538, 206] width 45 height 11
